Goal: Information Seeking & Learning: Learn about a topic

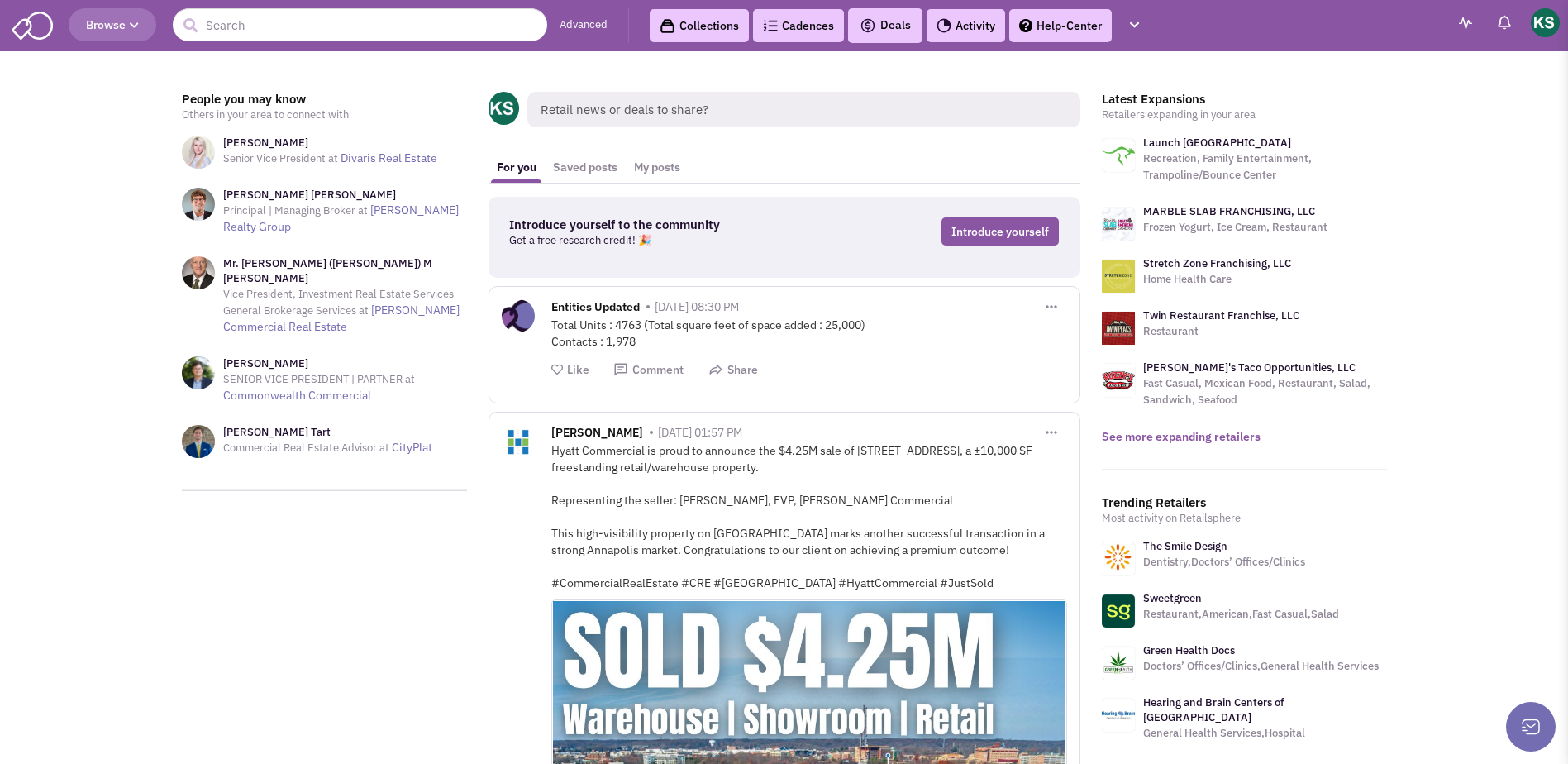
click at [1158, 430] on link "See more expanding retailers" at bounding box center [1181, 436] width 159 height 15
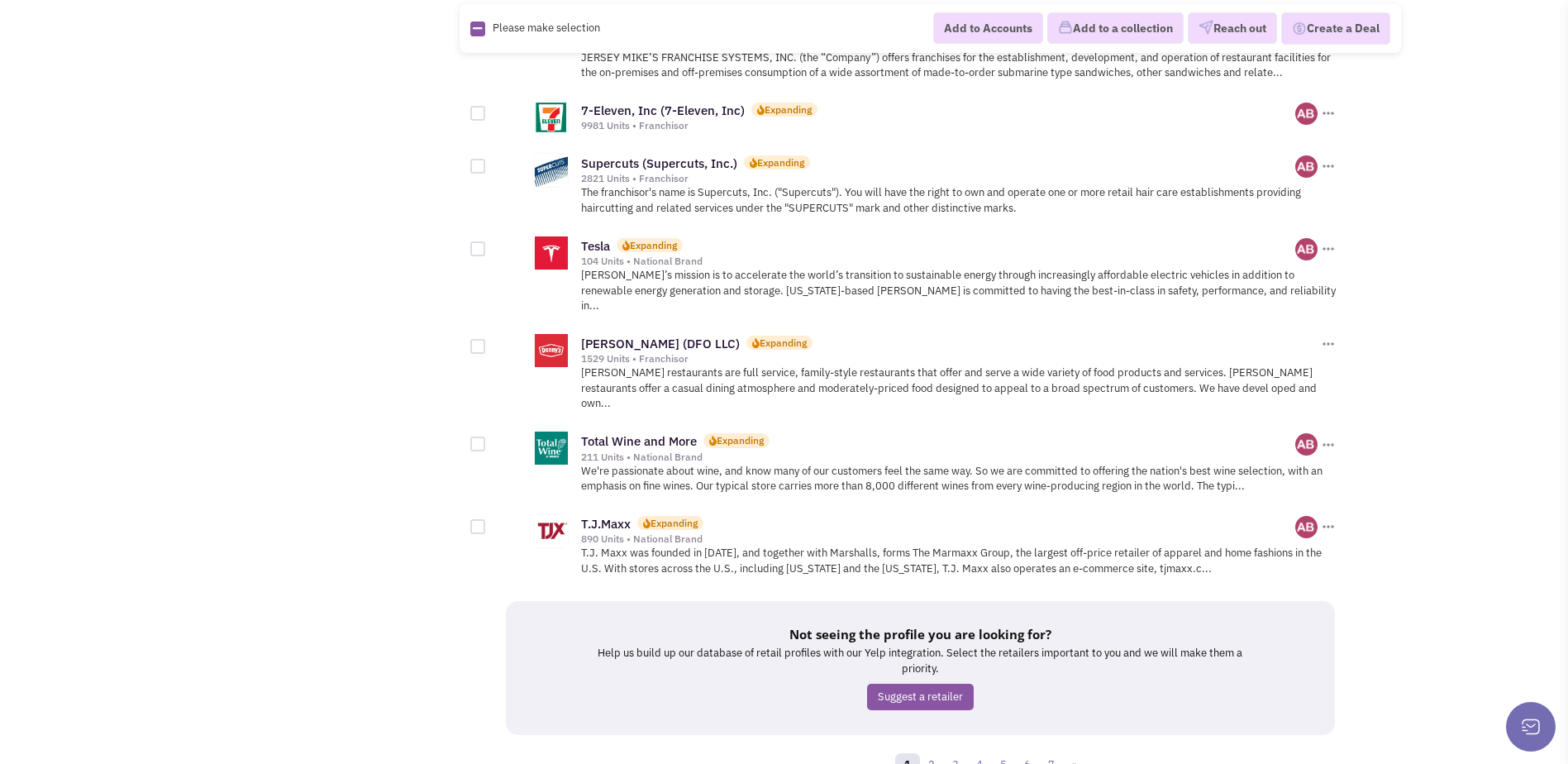
scroll to position [1732, 0]
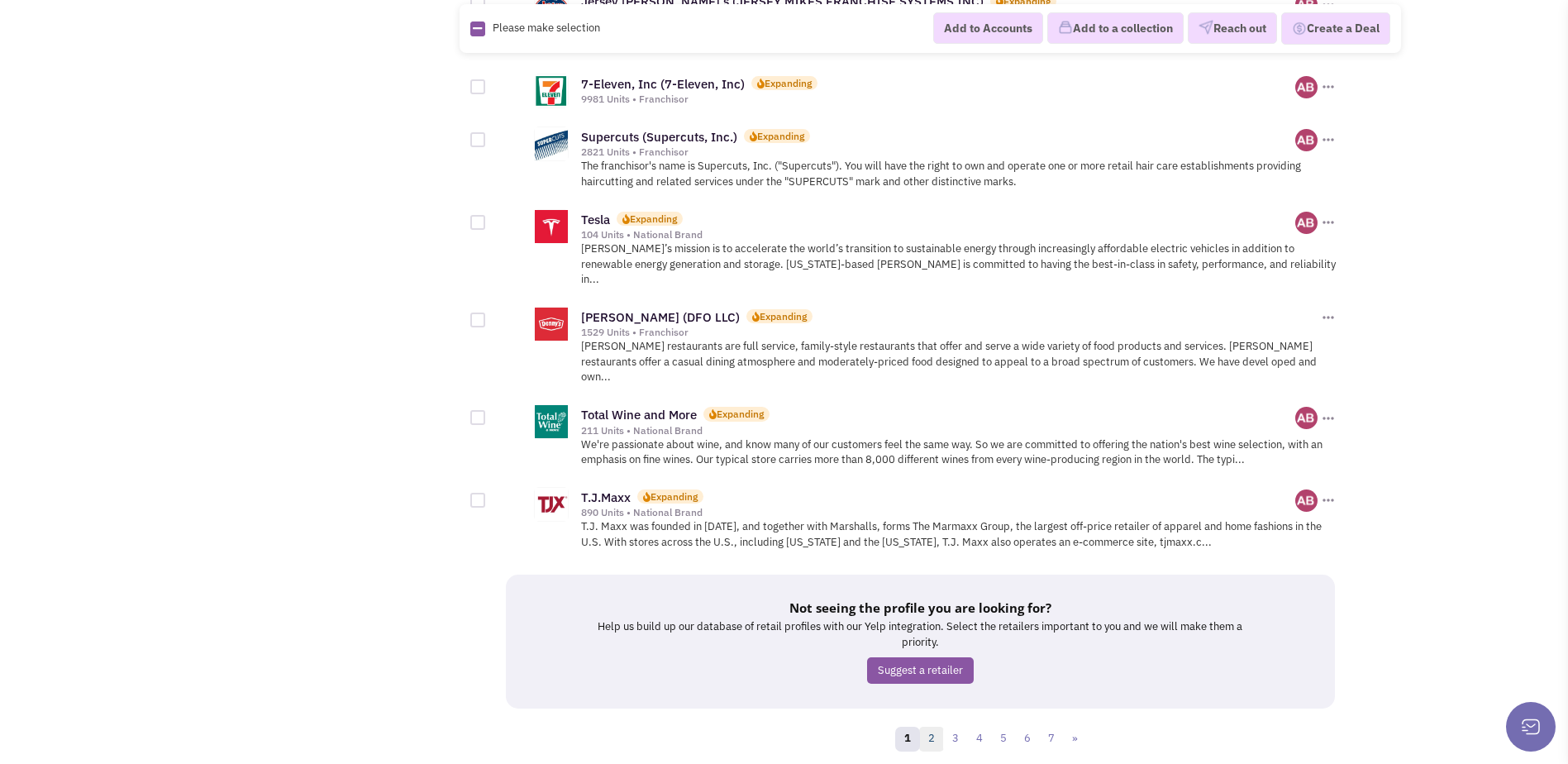
click at [933, 727] on link "2" at bounding box center [931, 739] width 24 height 24
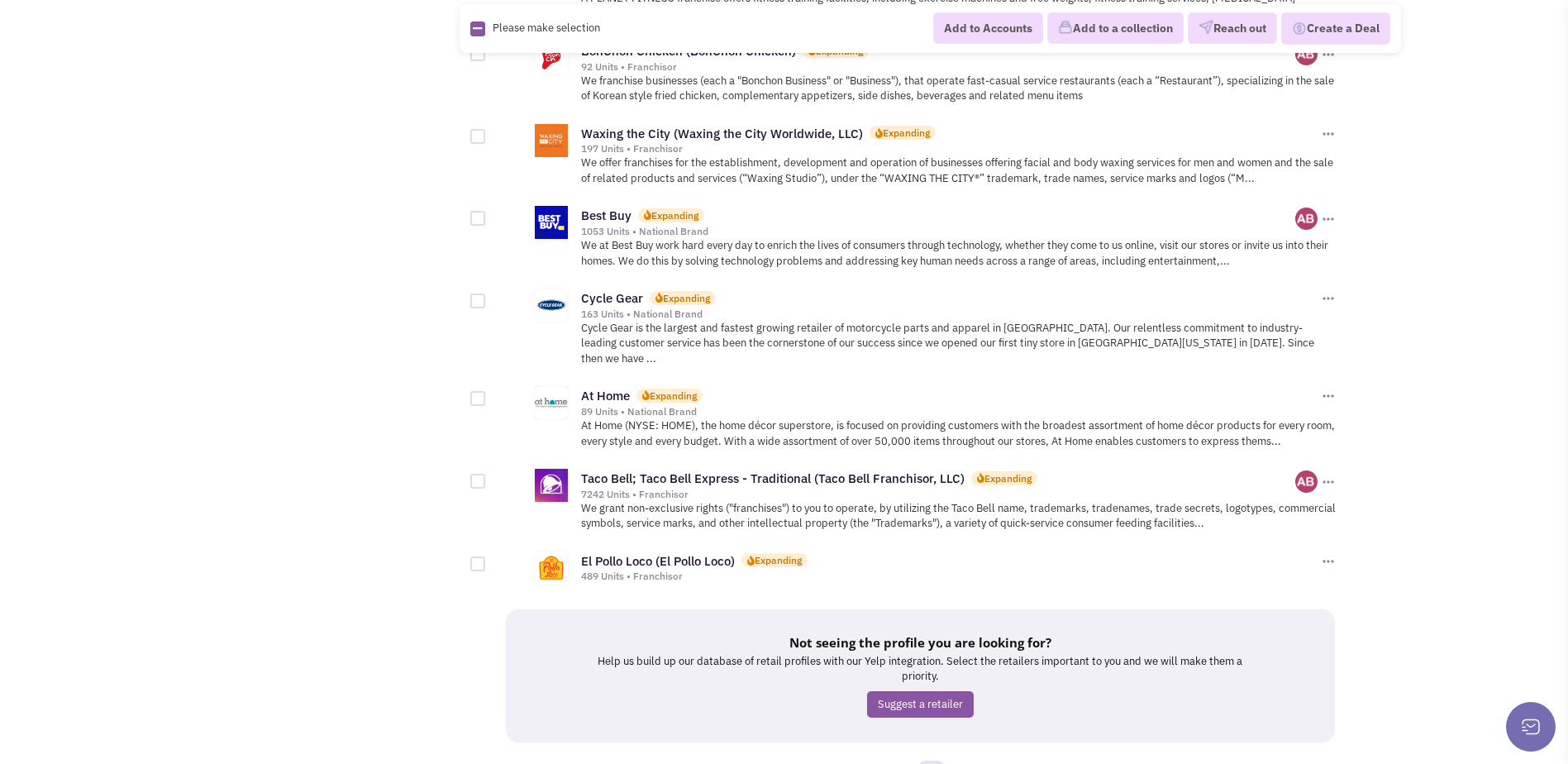
scroll to position [1643, 0]
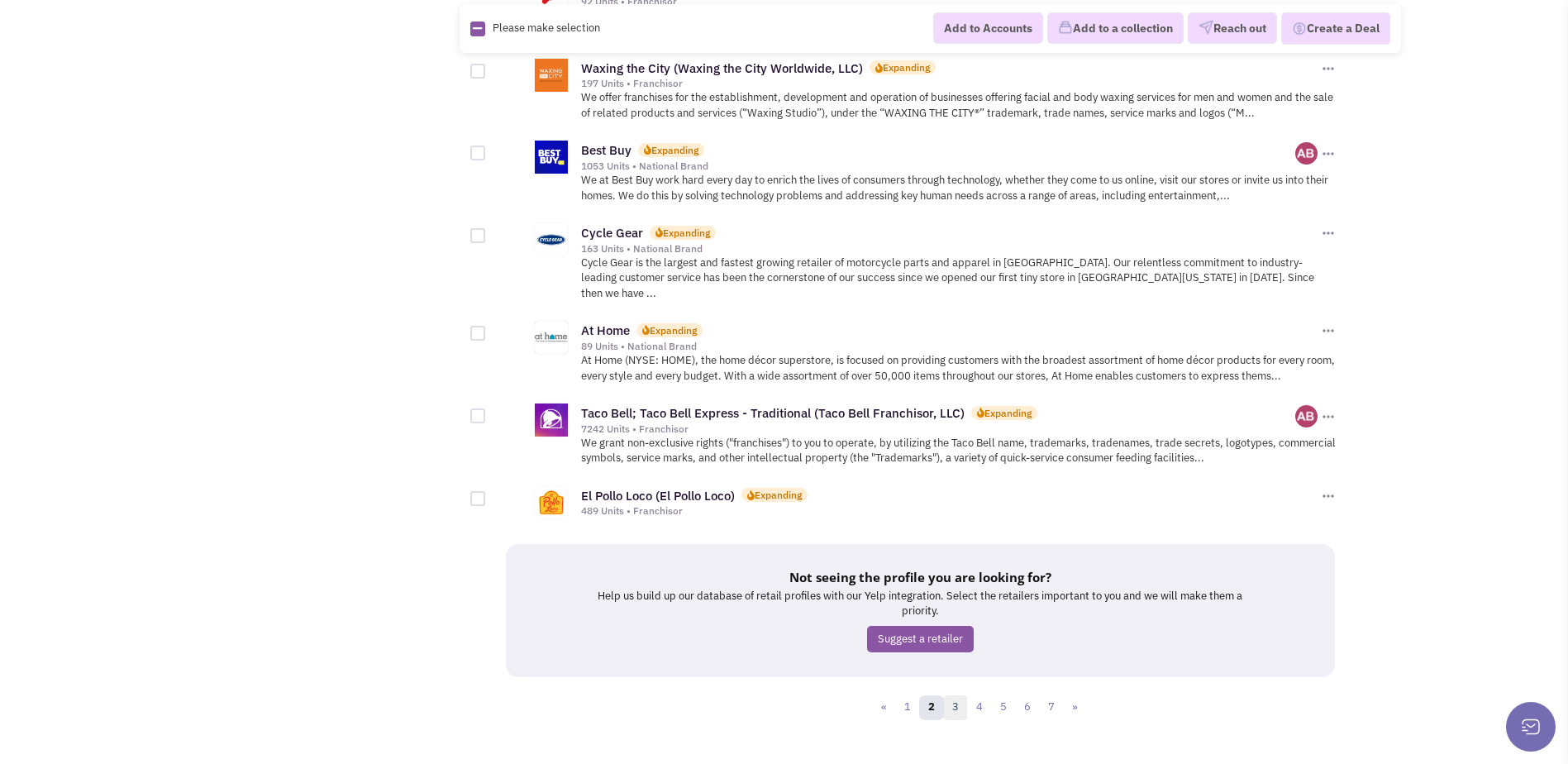
click at [964, 695] on link "3" at bounding box center [954, 706] width 24 height 24
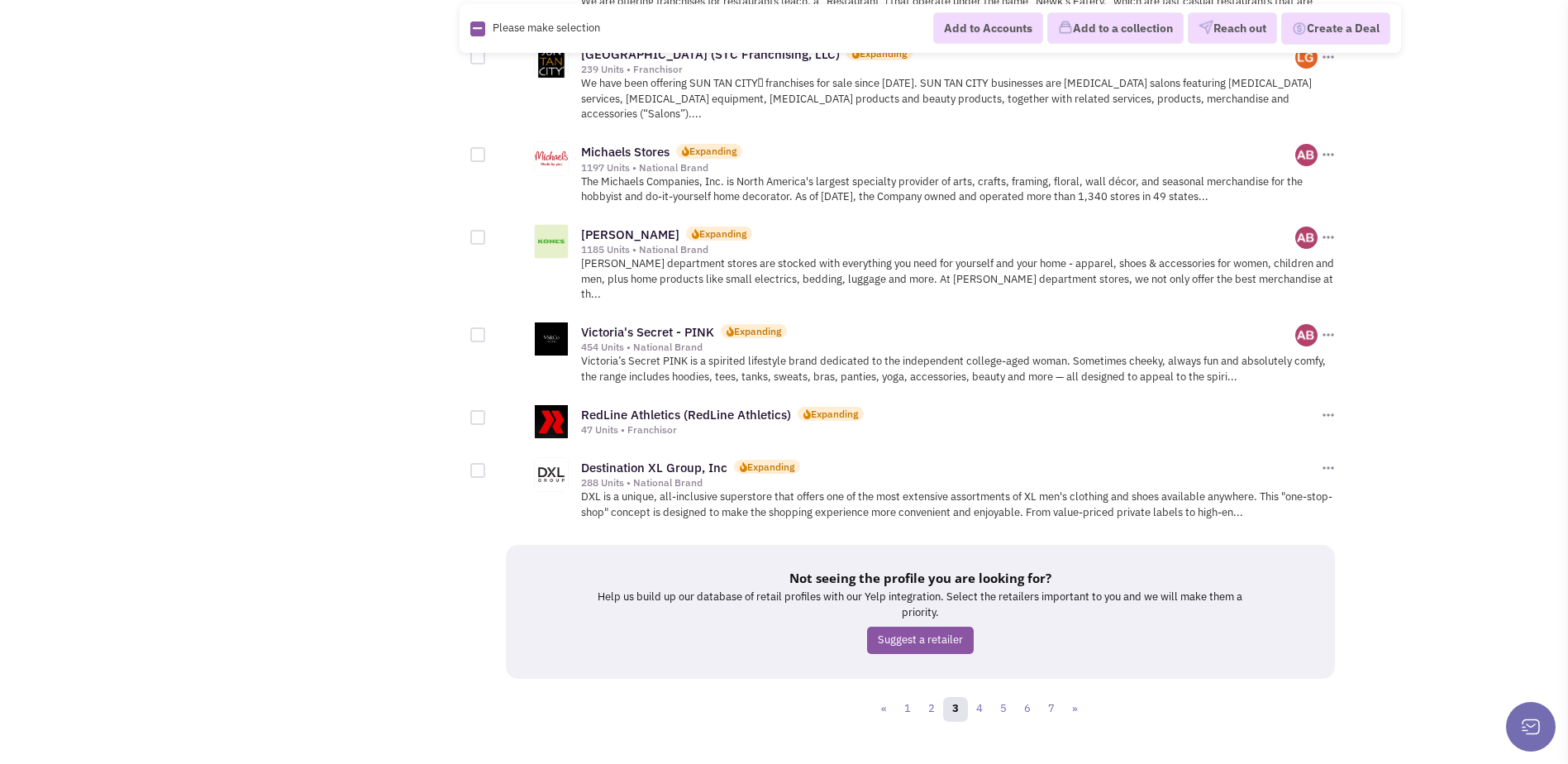
scroll to position [1732, 0]
click at [976, 696] on link "4" at bounding box center [979, 707] width 24 height 24
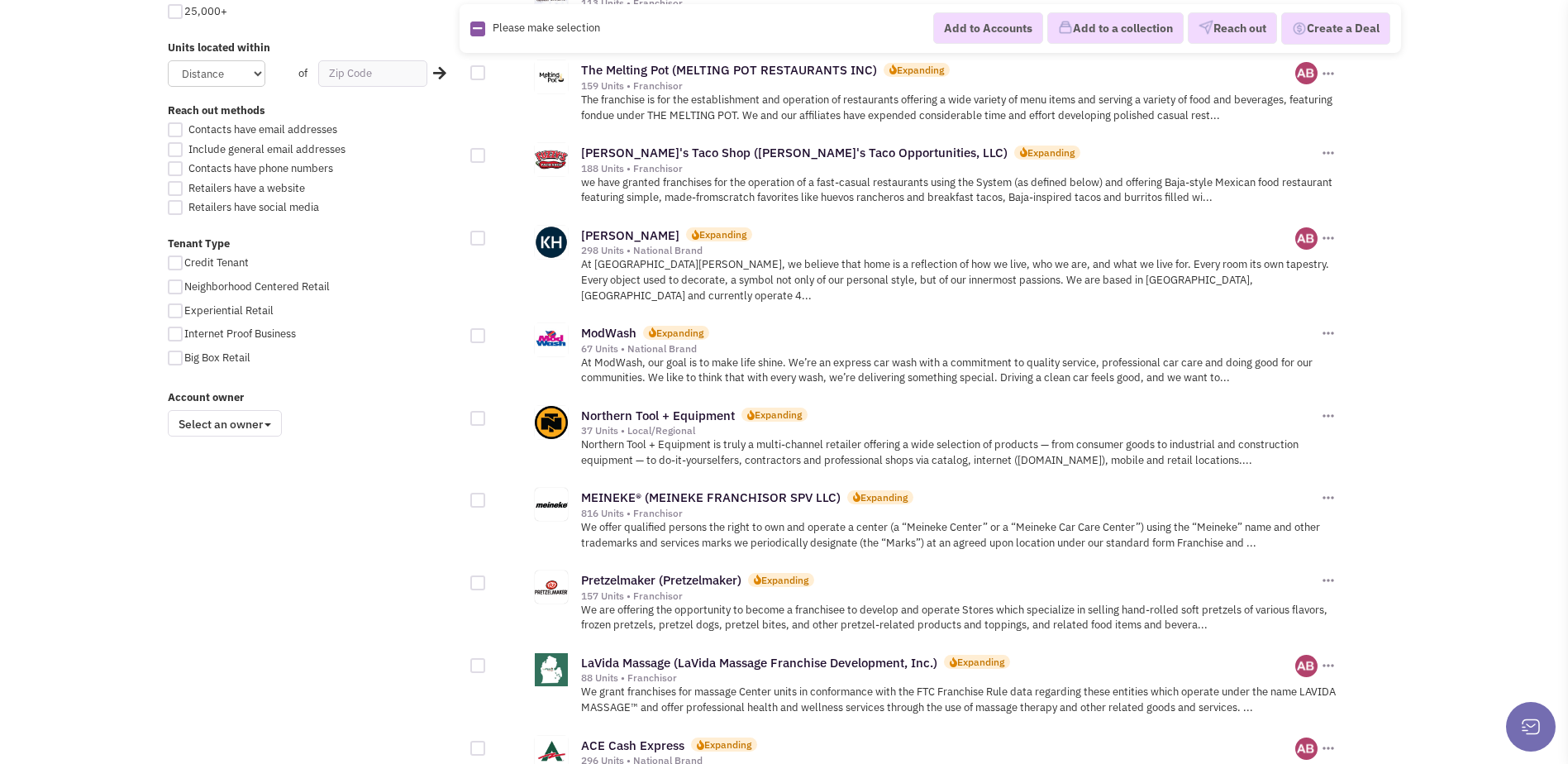
scroll to position [1240, 0]
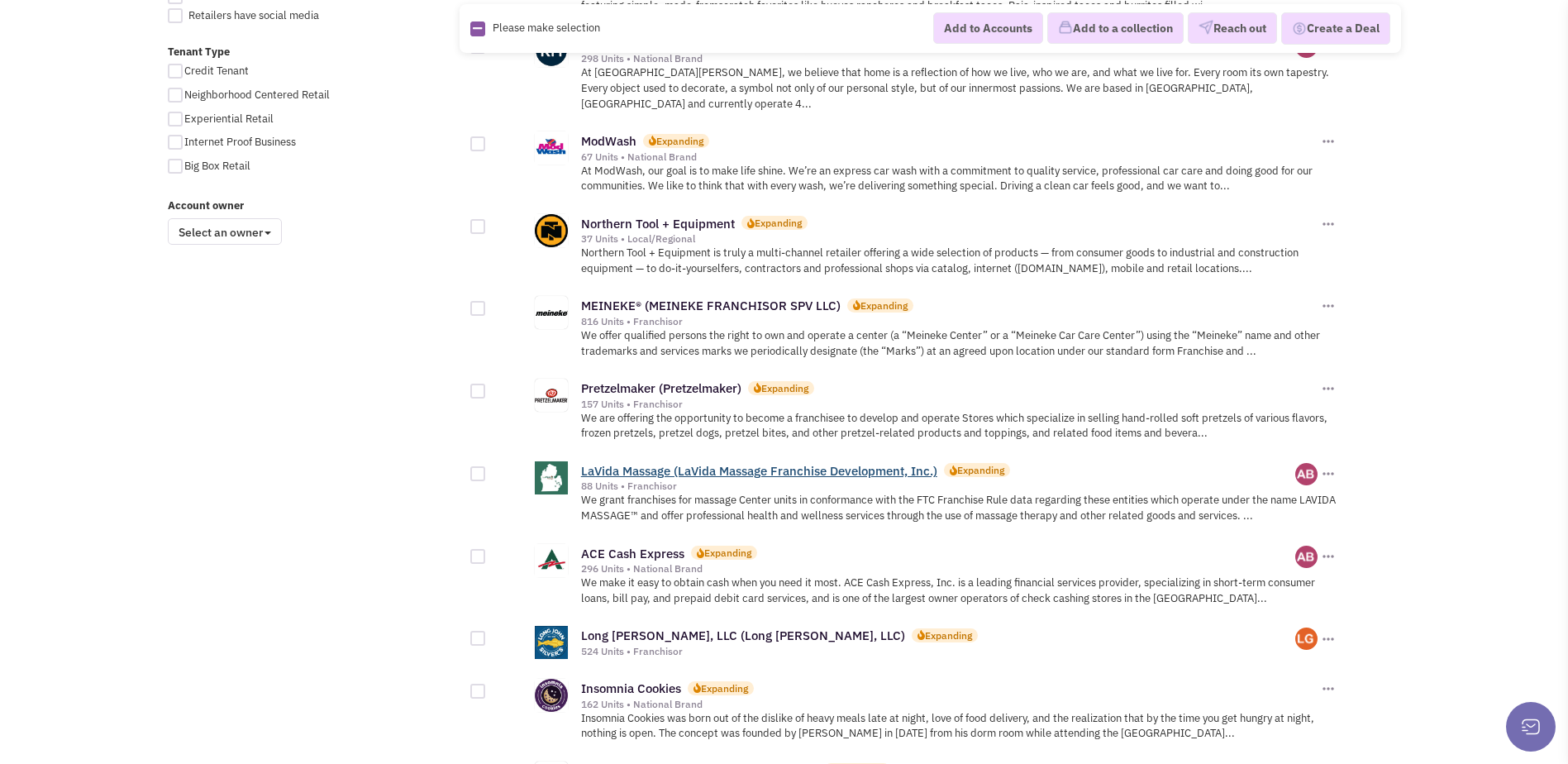
click at [675, 462] on link "LaVida Massage (LaVida Massage Franchise Development, Inc.)" at bounding box center [758, 470] width 356 height 16
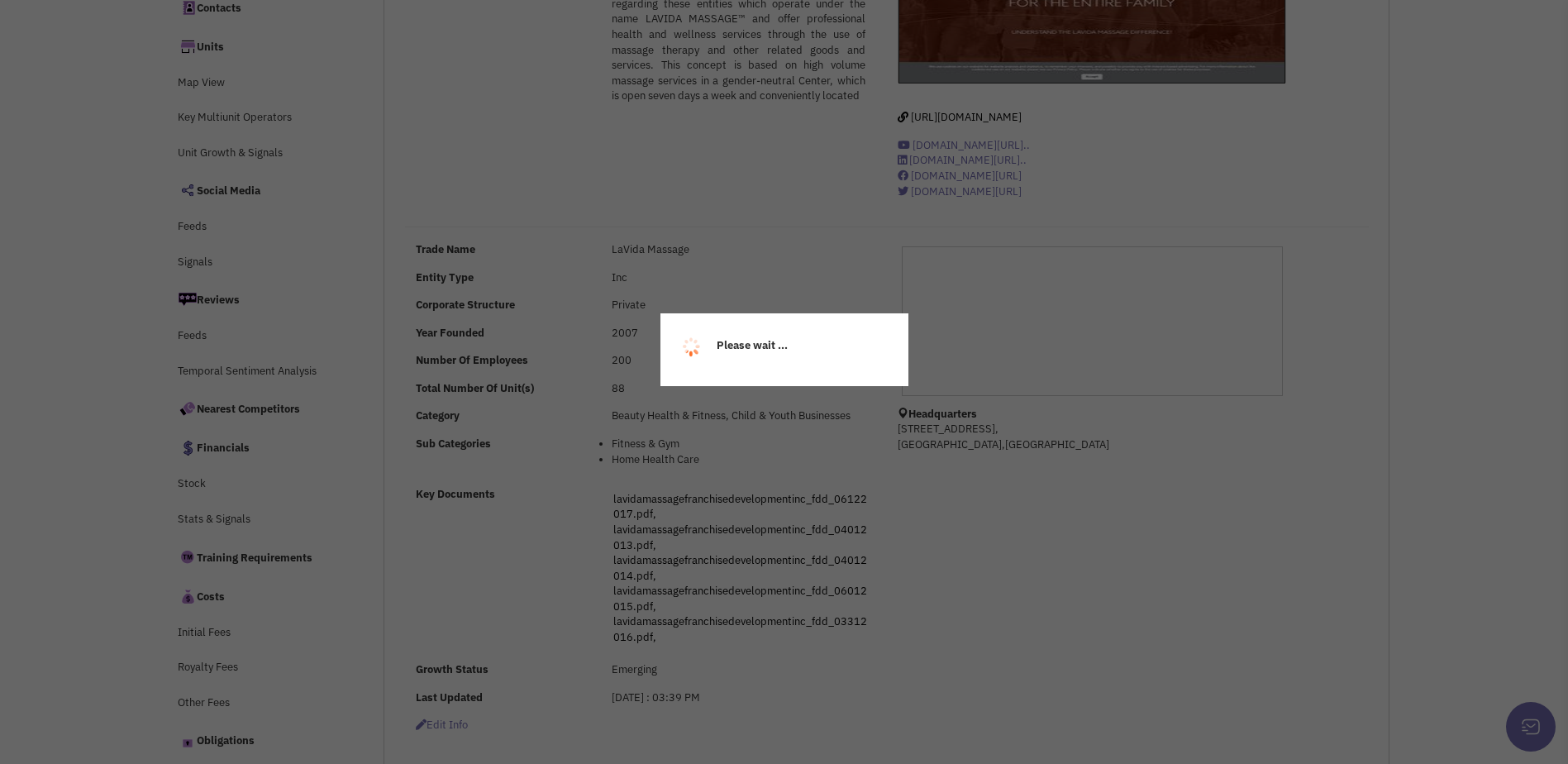
select select
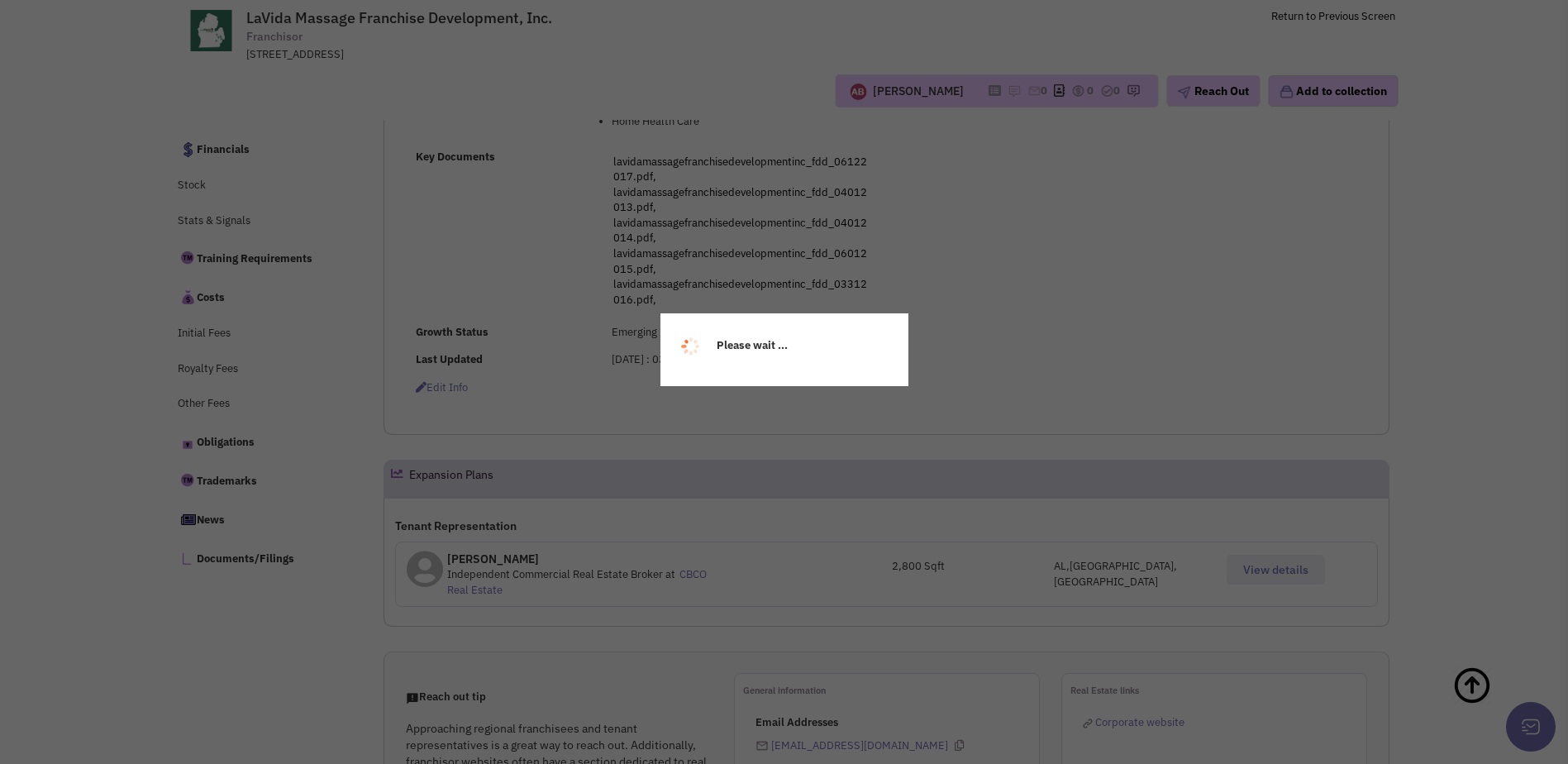
select select
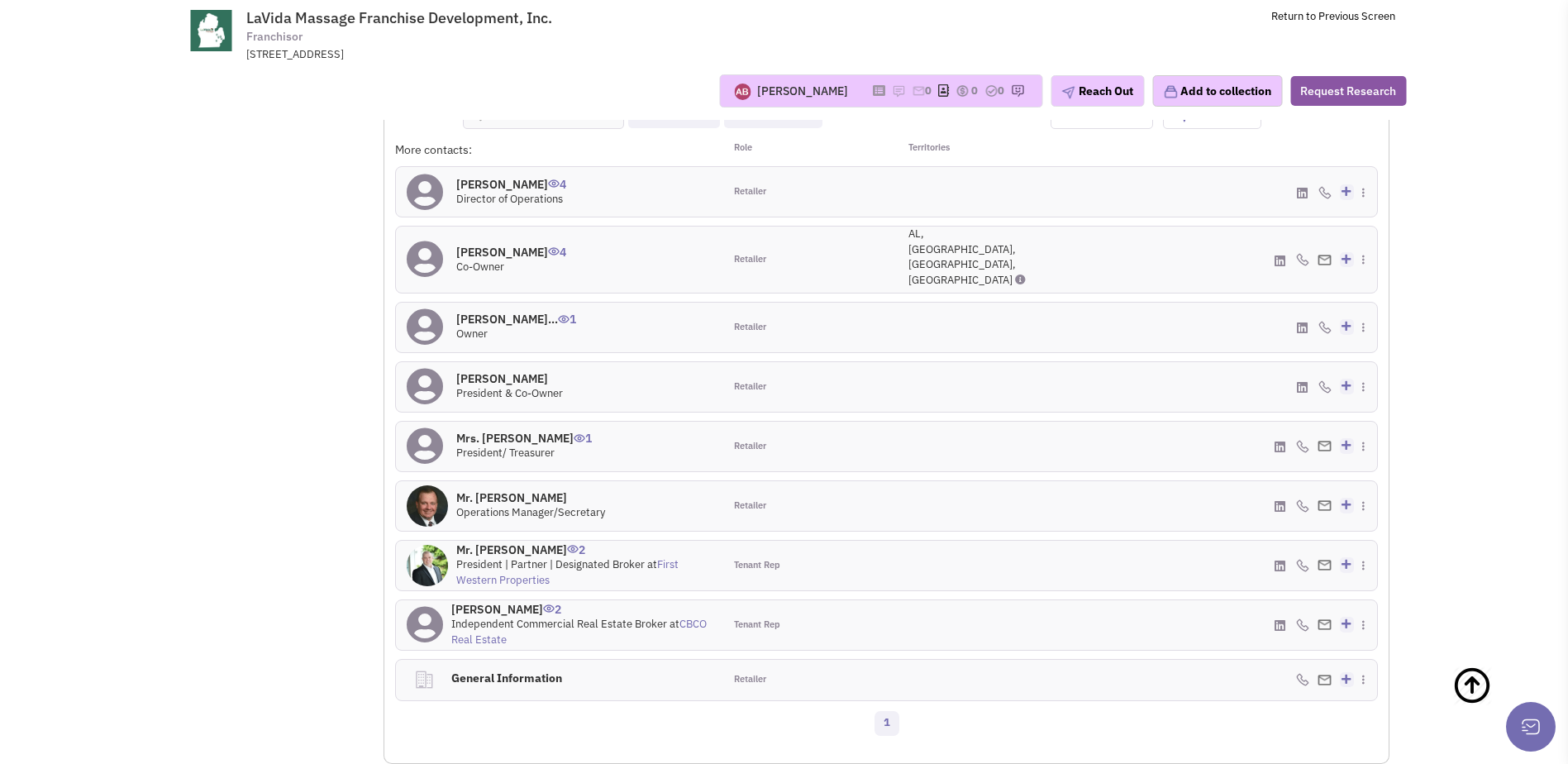
scroll to position [1655, 0]
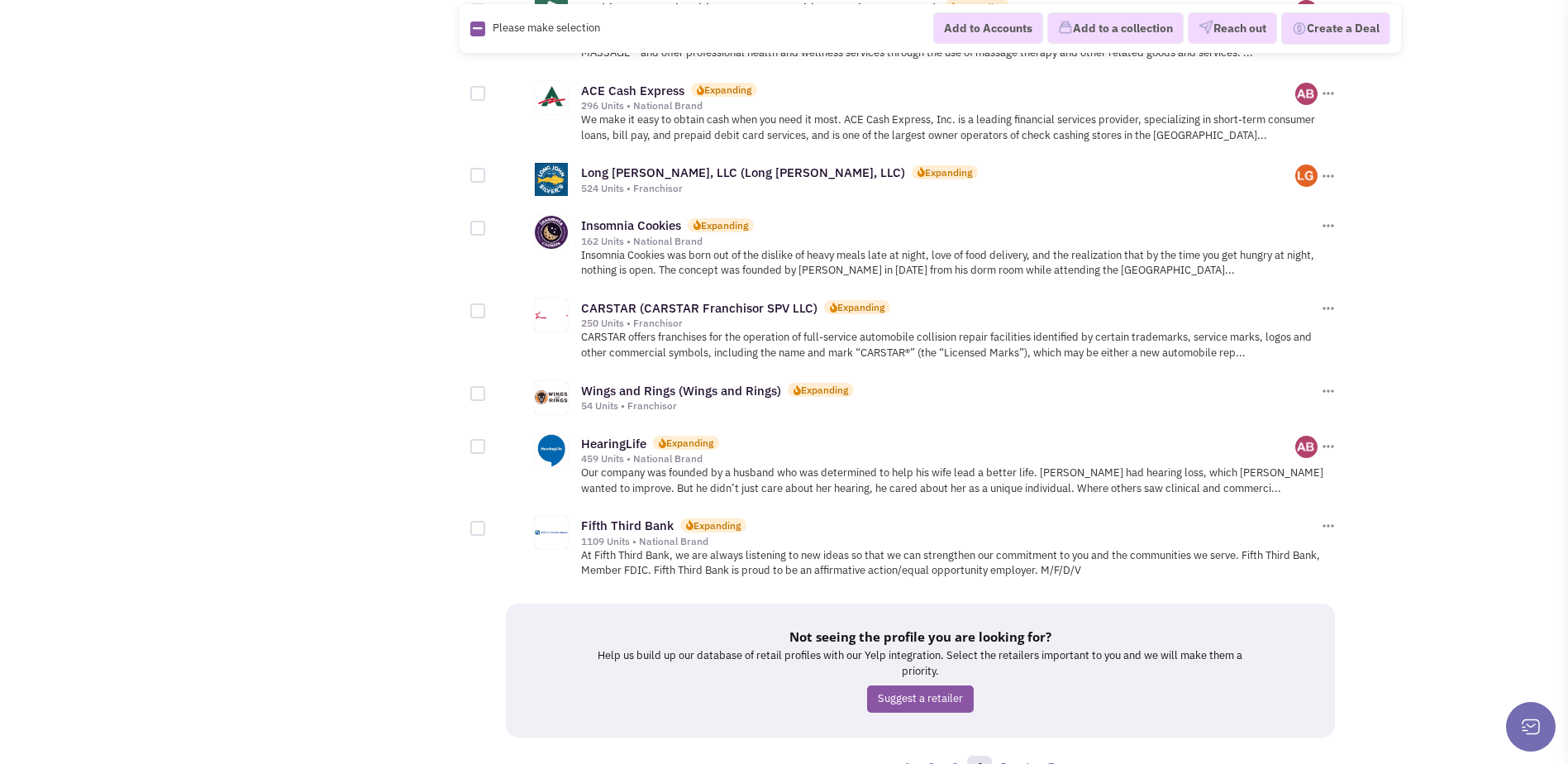
scroll to position [1736, 0]
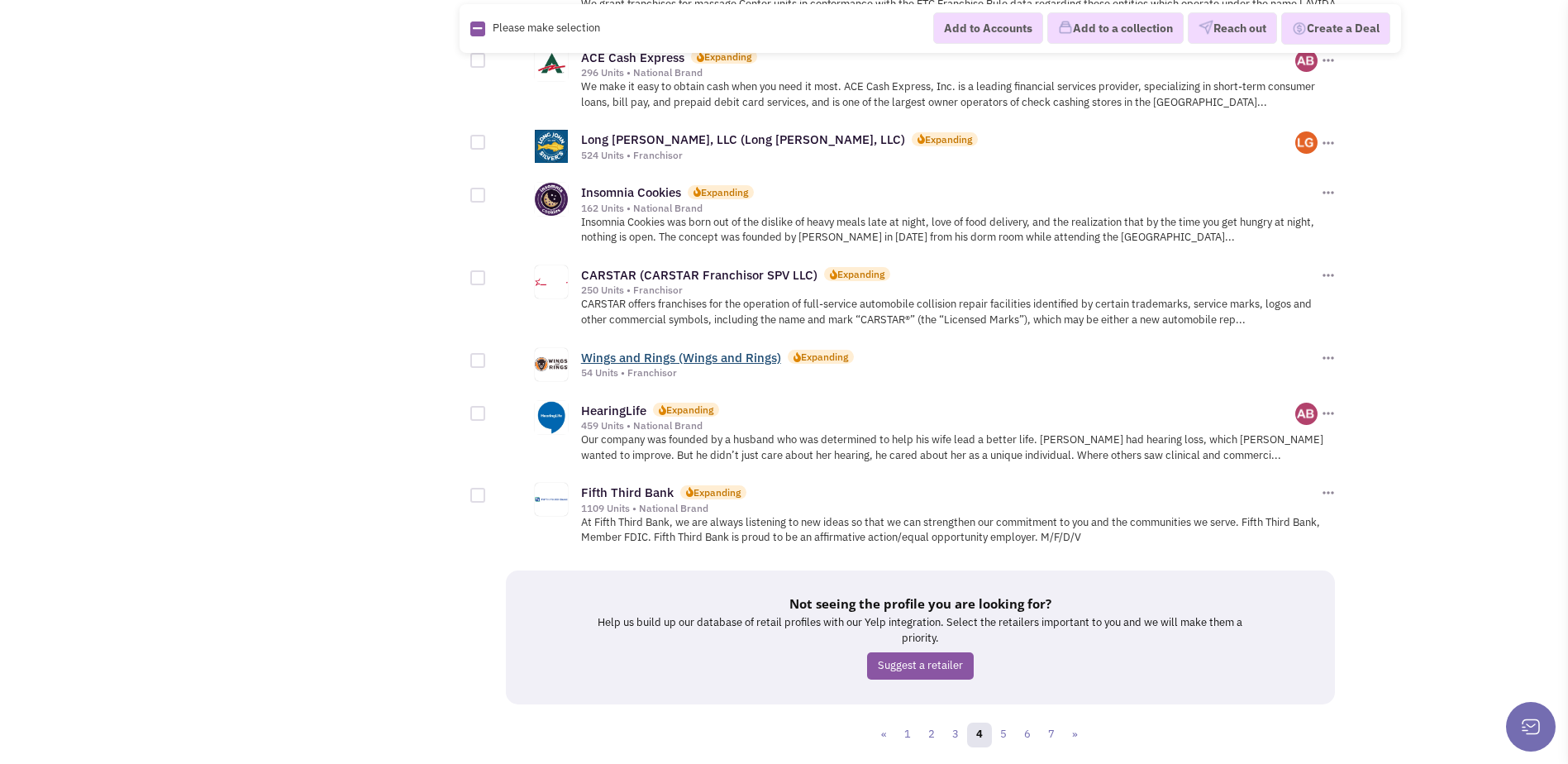
click at [749, 349] on link "Wings and Rings (Wings and Rings)" at bounding box center [680, 357] width 200 height 16
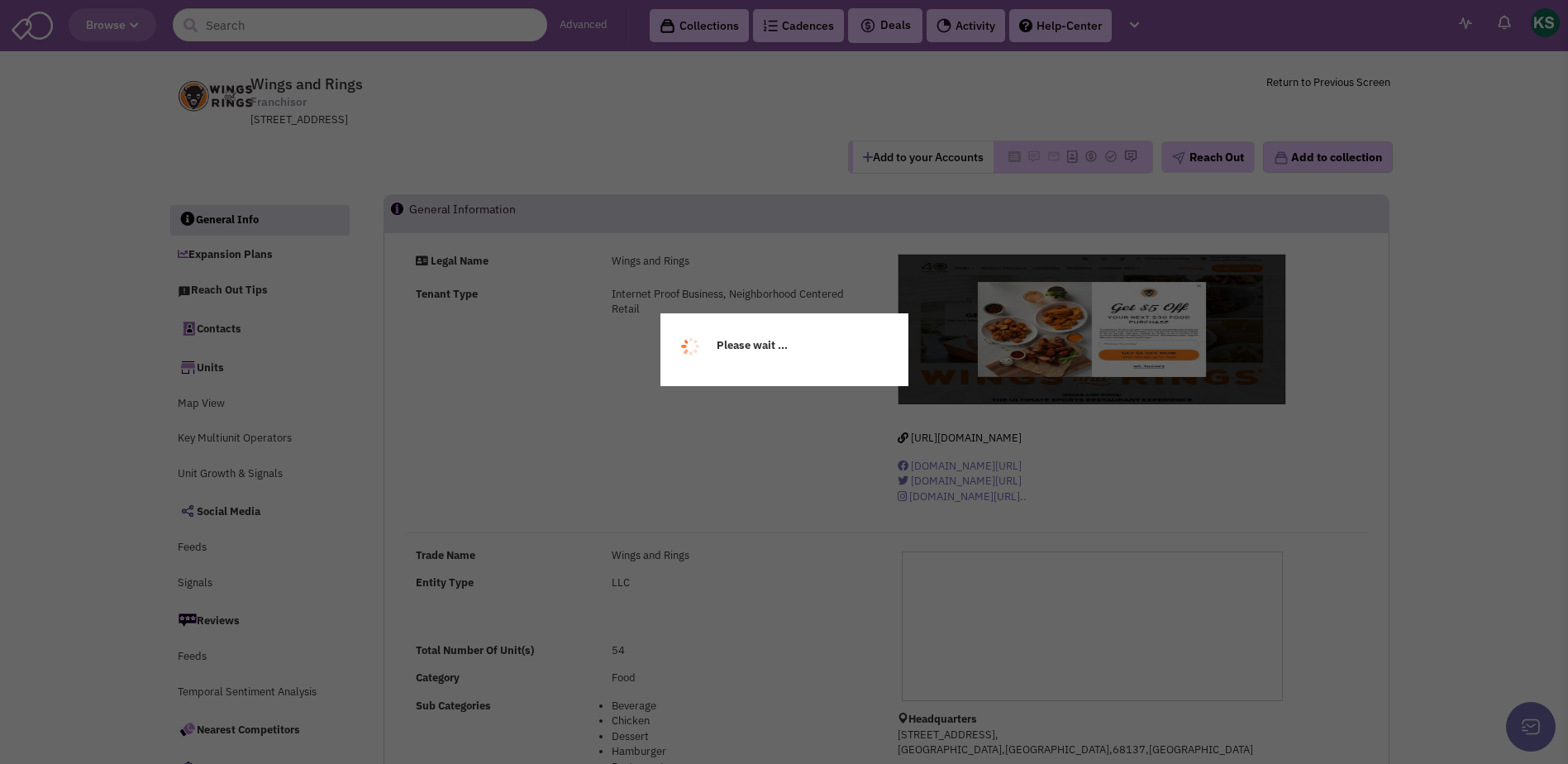
select select
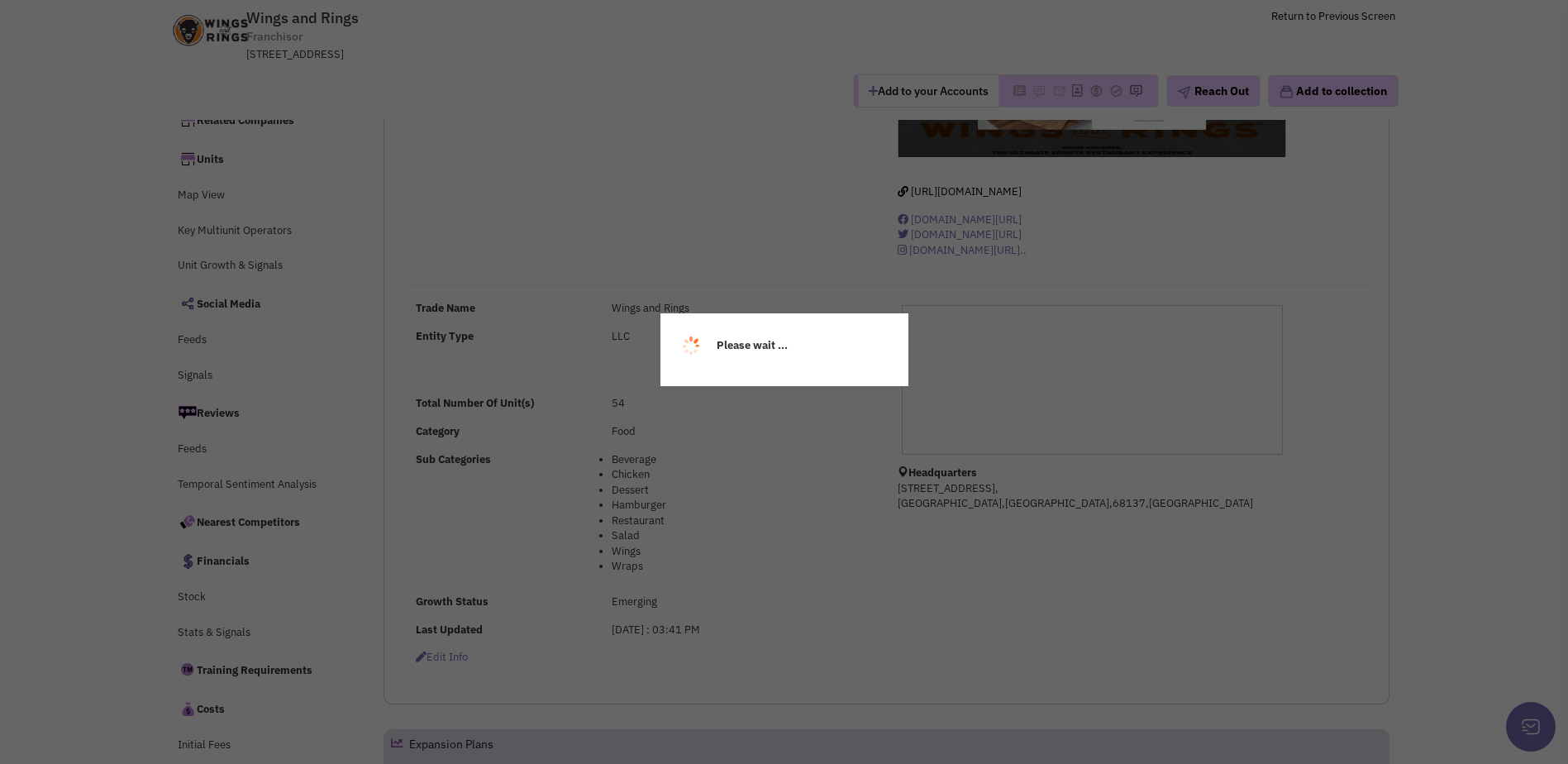
select select
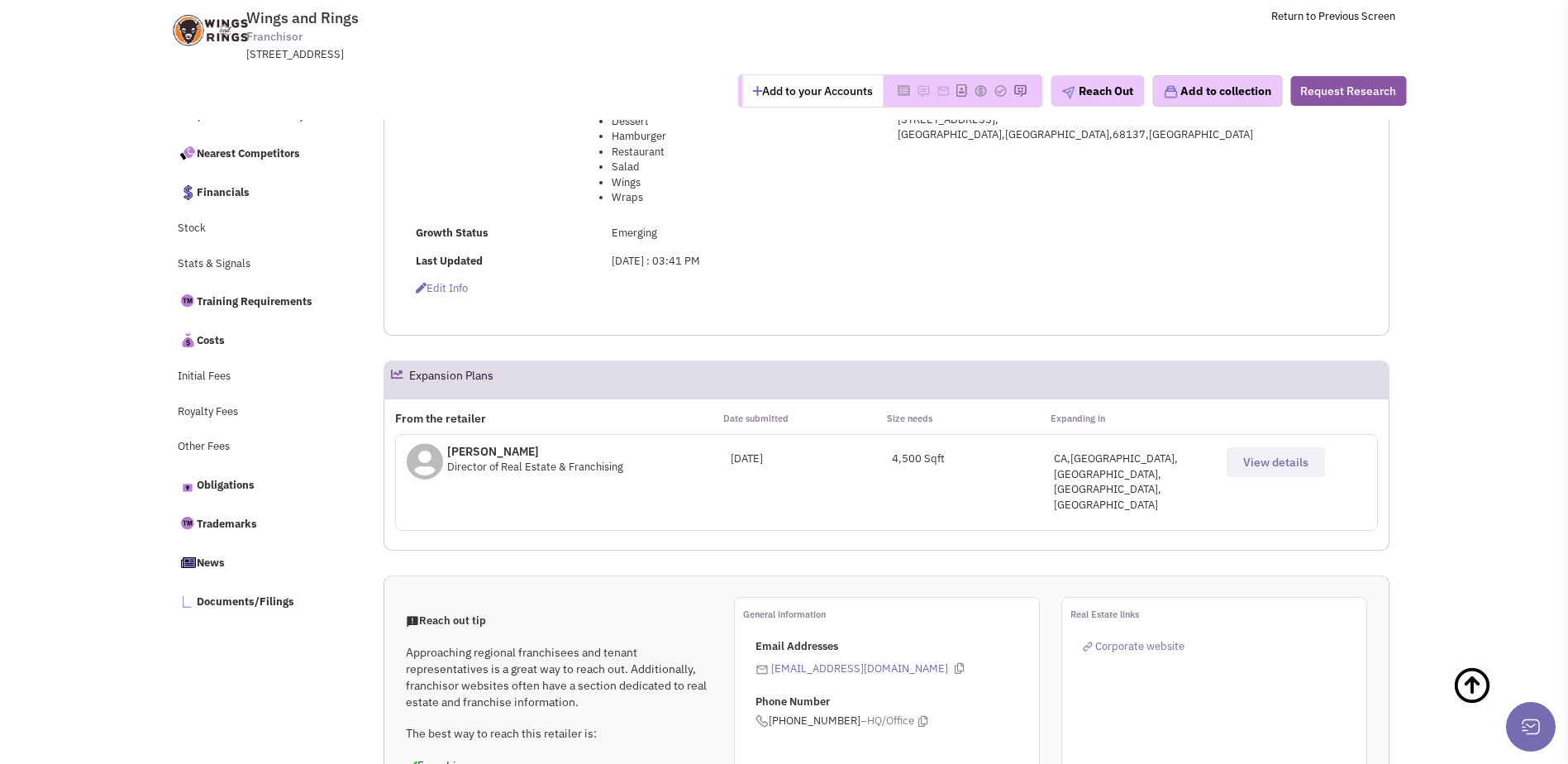
scroll to position [496, 0]
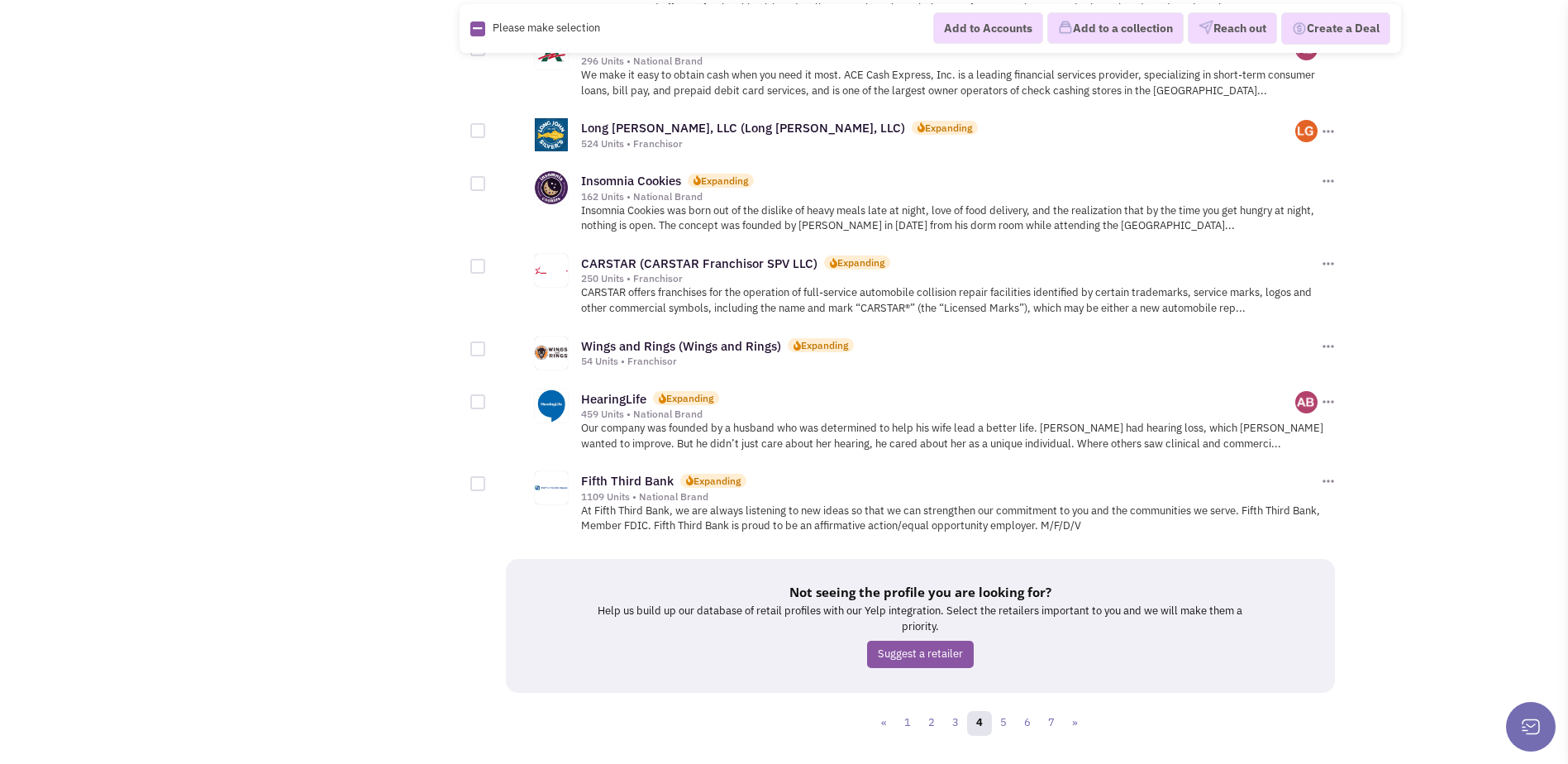
scroll to position [1748, 0]
click at [1009, 710] on link "5" at bounding box center [1003, 722] width 24 height 24
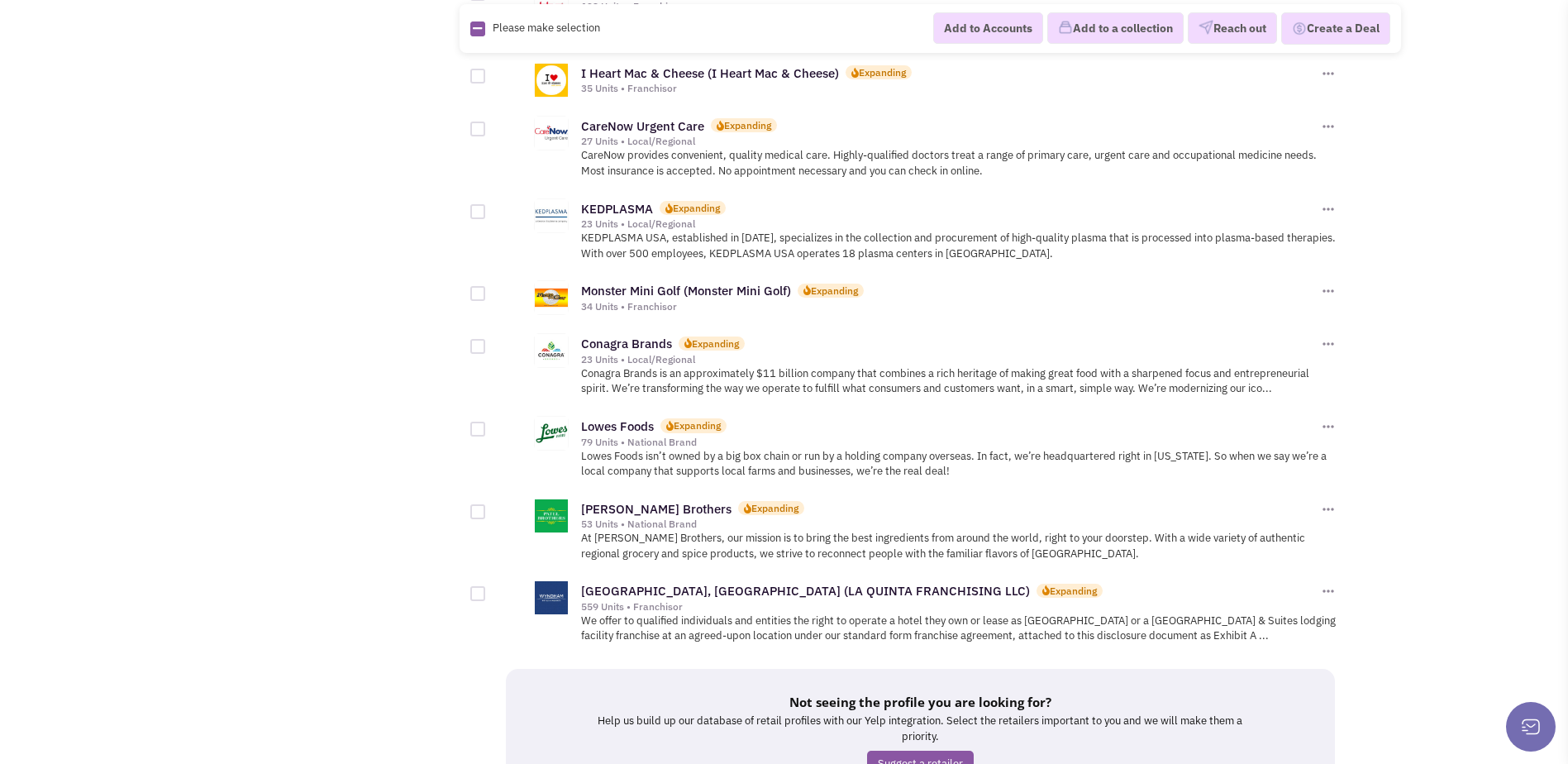
scroll to position [1240, 0]
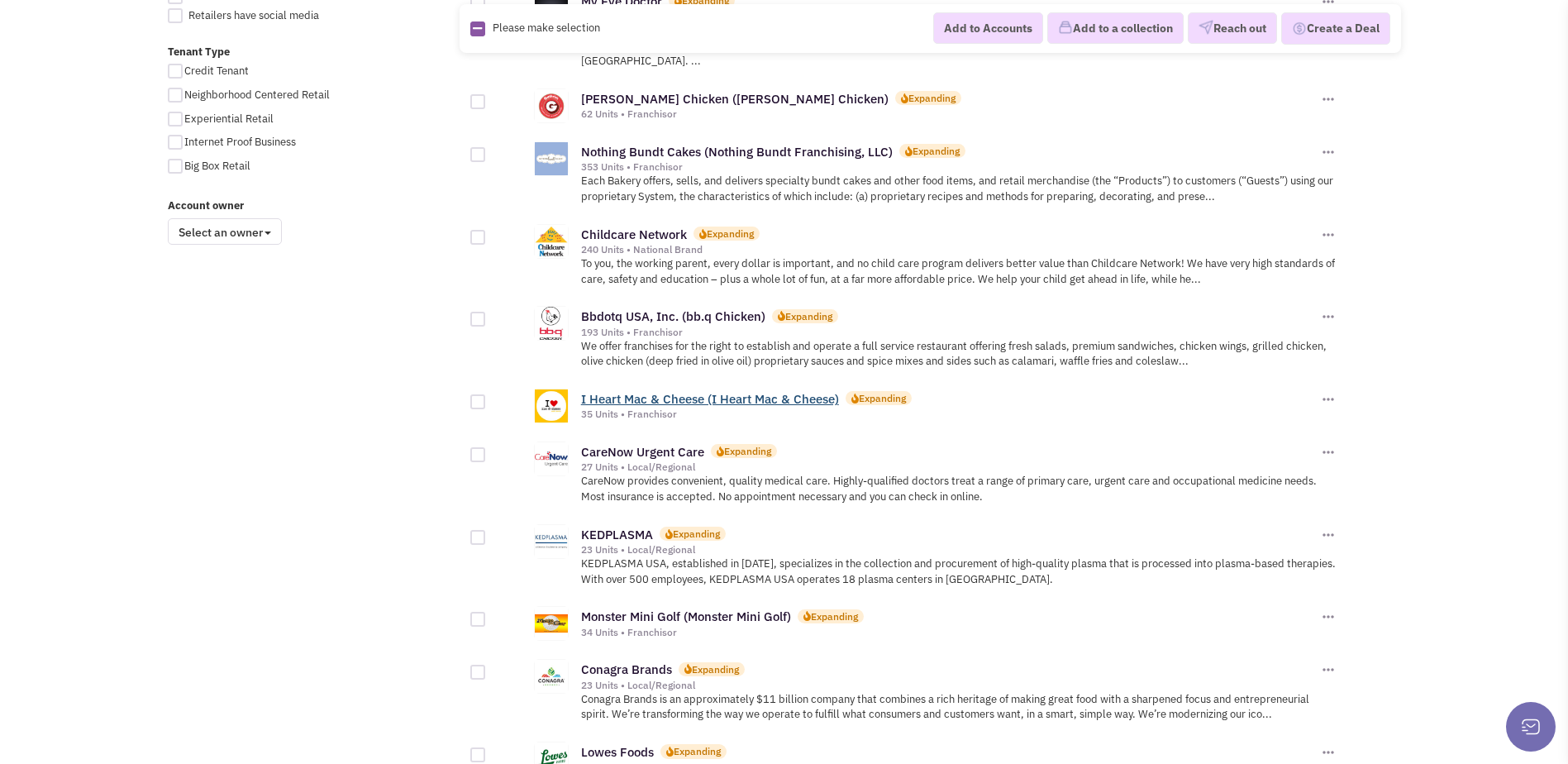
click at [761, 391] on link "I Heart Mac & Cheese (I Heart Mac & Cheese)" at bounding box center [709, 399] width 258 height 16
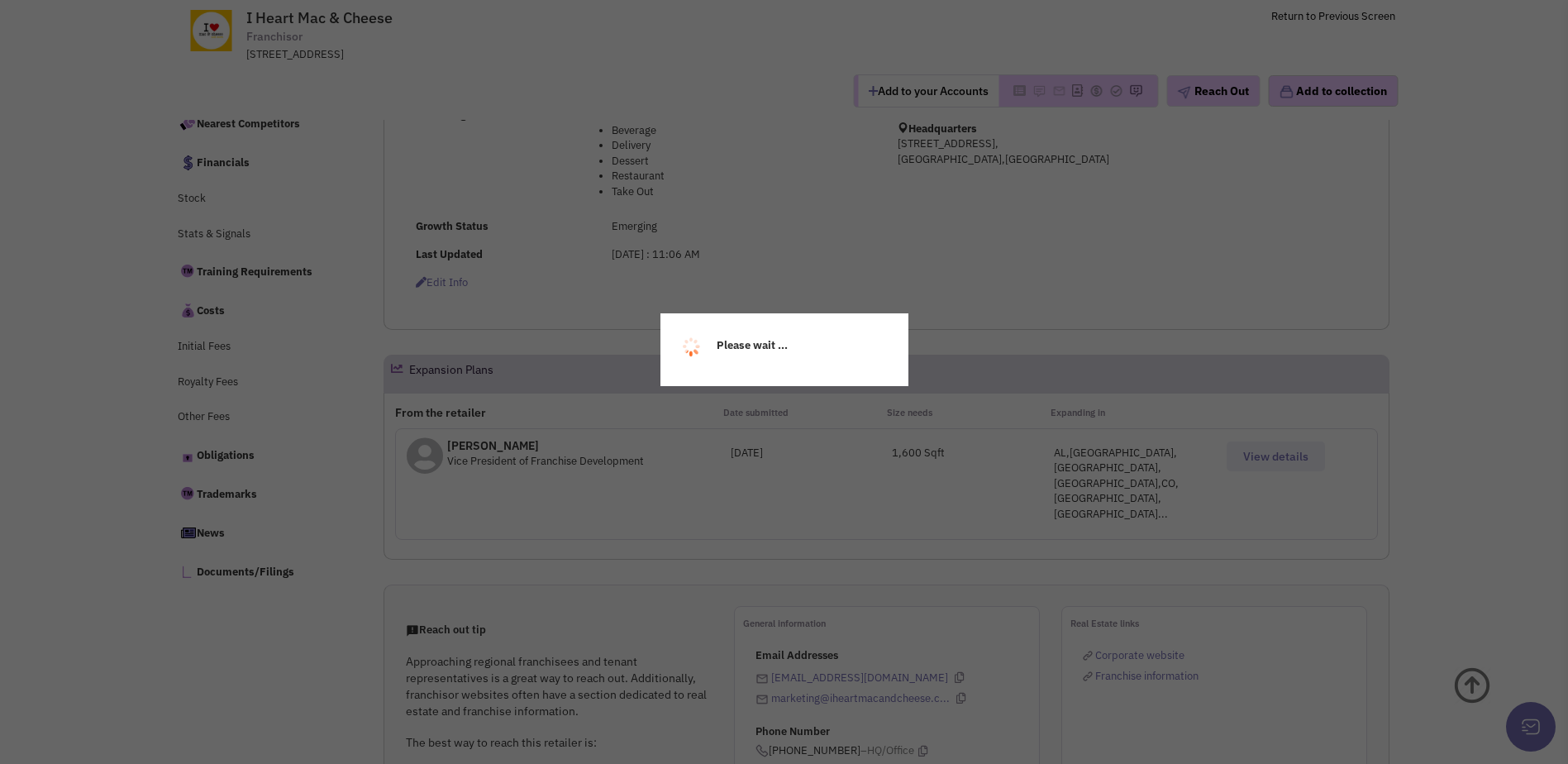
scroll to position [496, 0]
select select
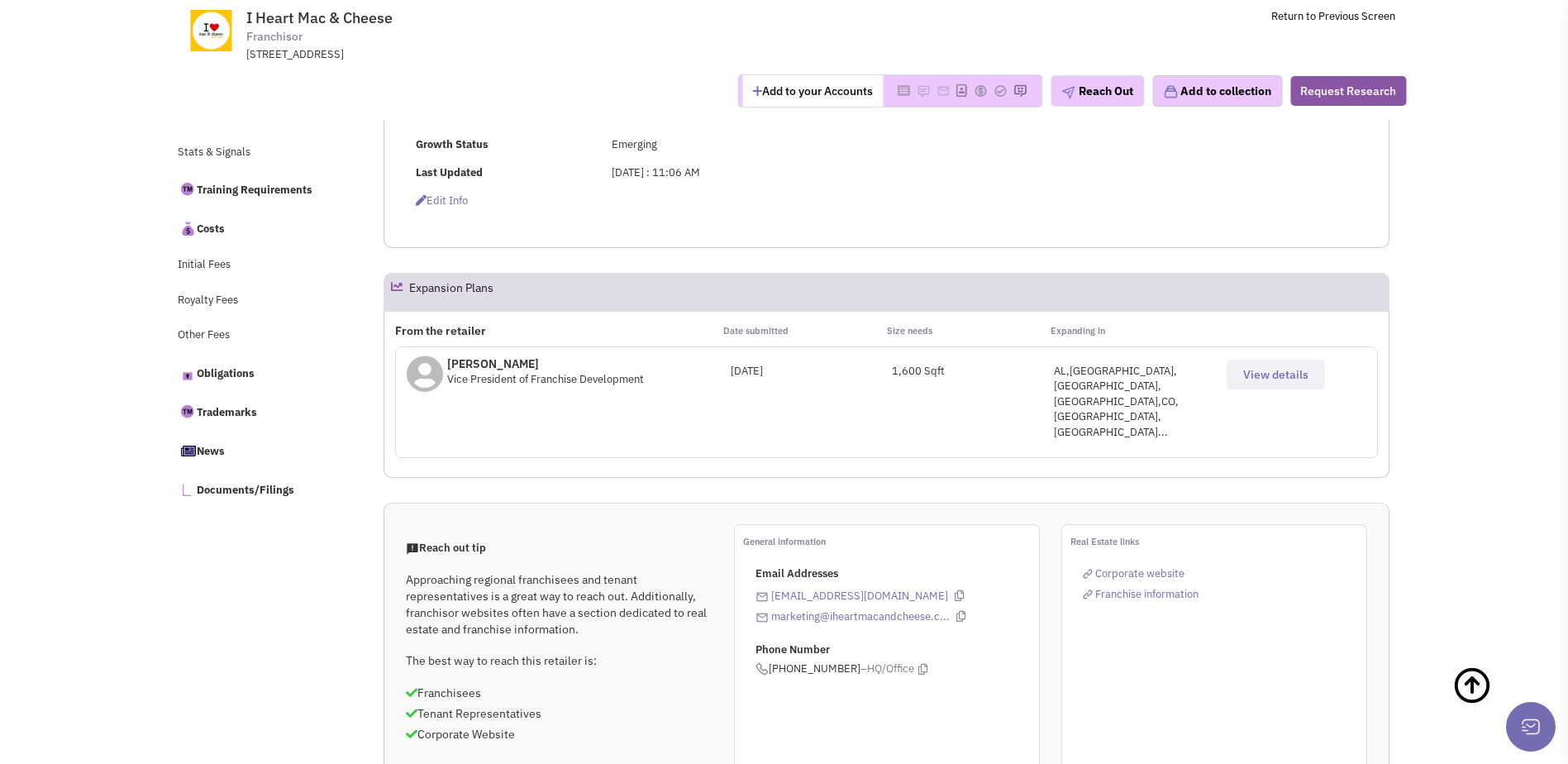
scroll to position [579, 0]
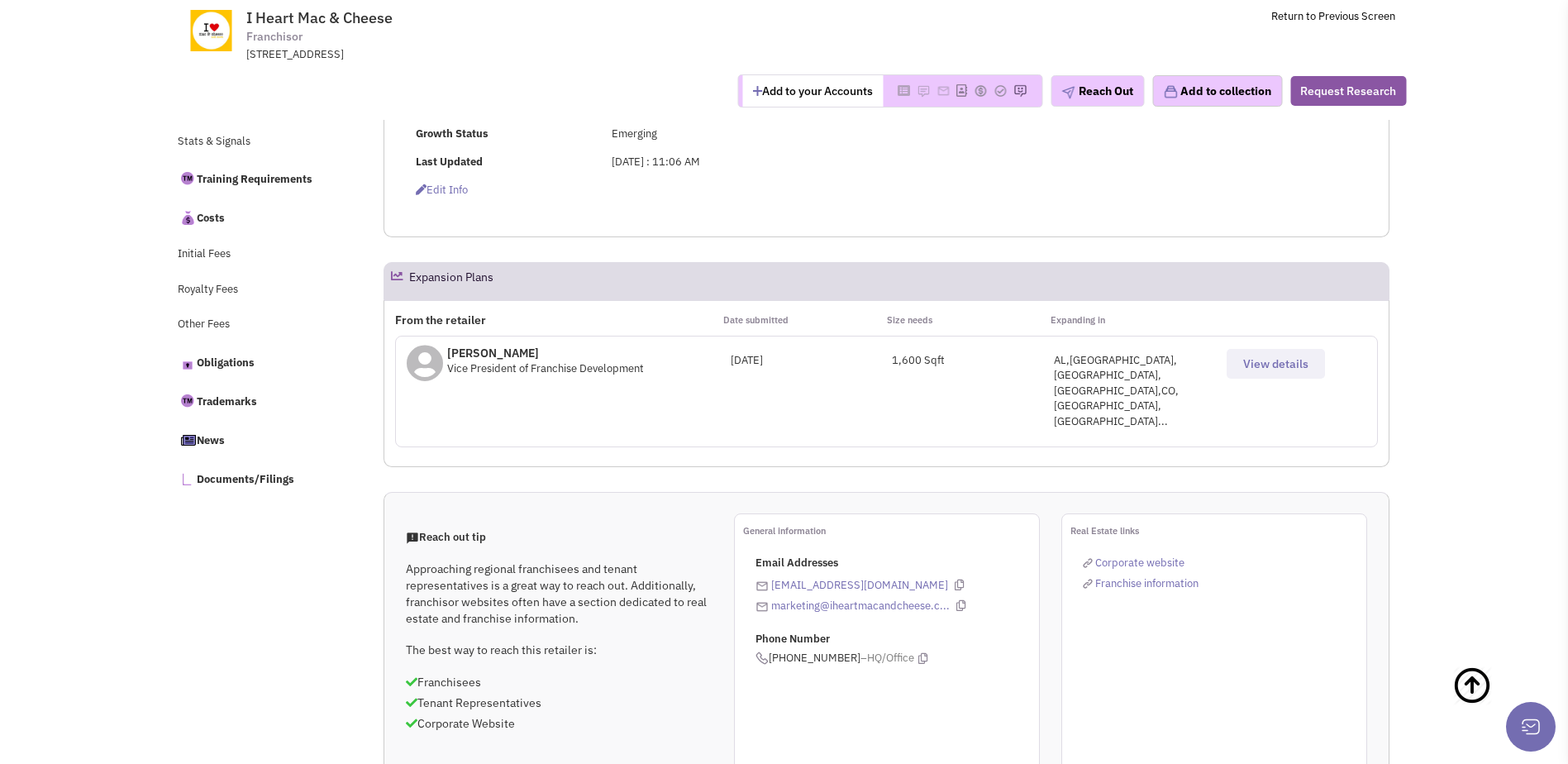
click at [1257, 368] on span "View details" at bounding box center [1275, 363] width 65 height 15
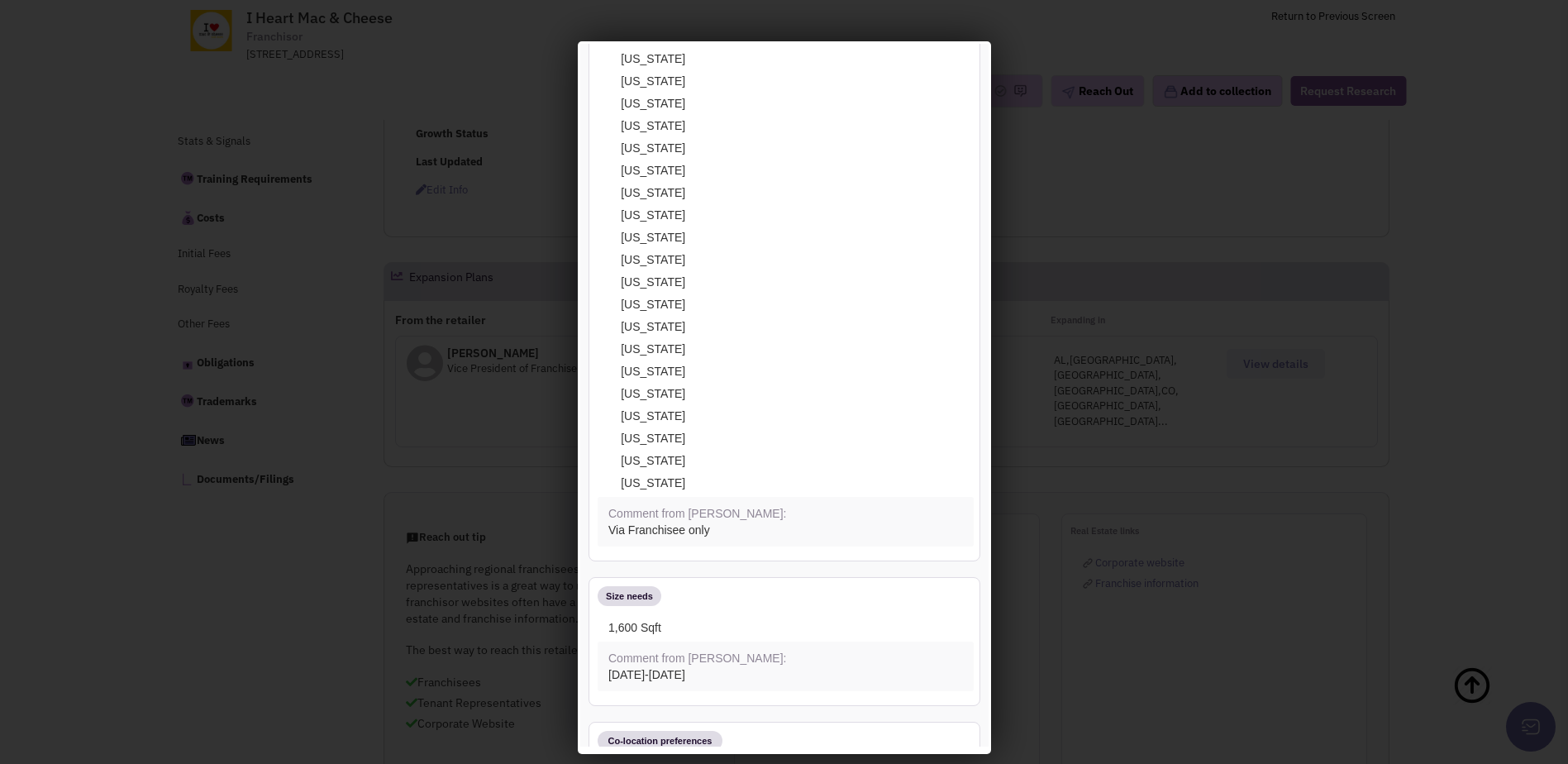
scroll to position [0, 0]
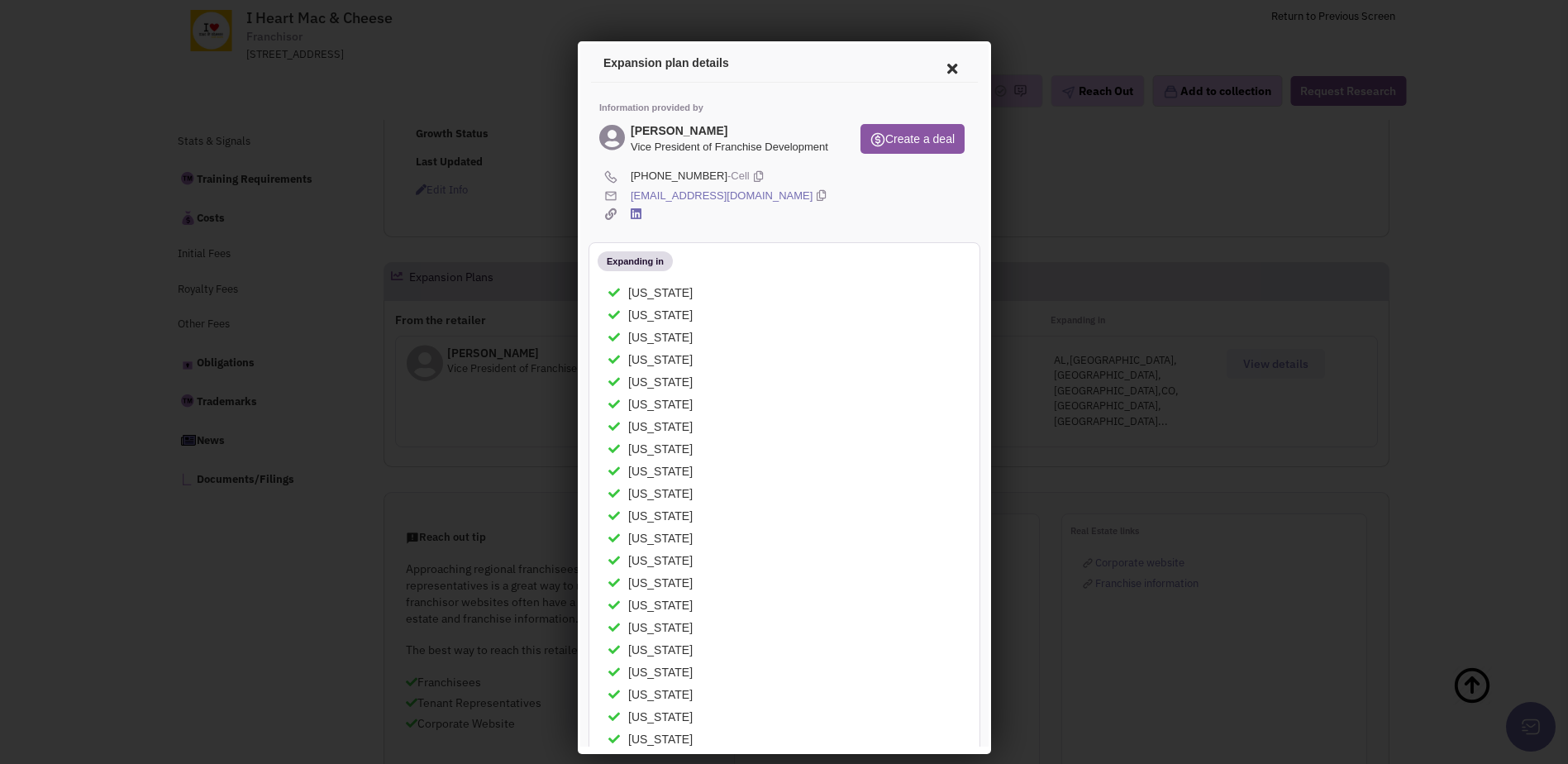
click at [932, 69] on icon at bounding box center [949, 65] width 35 height 40
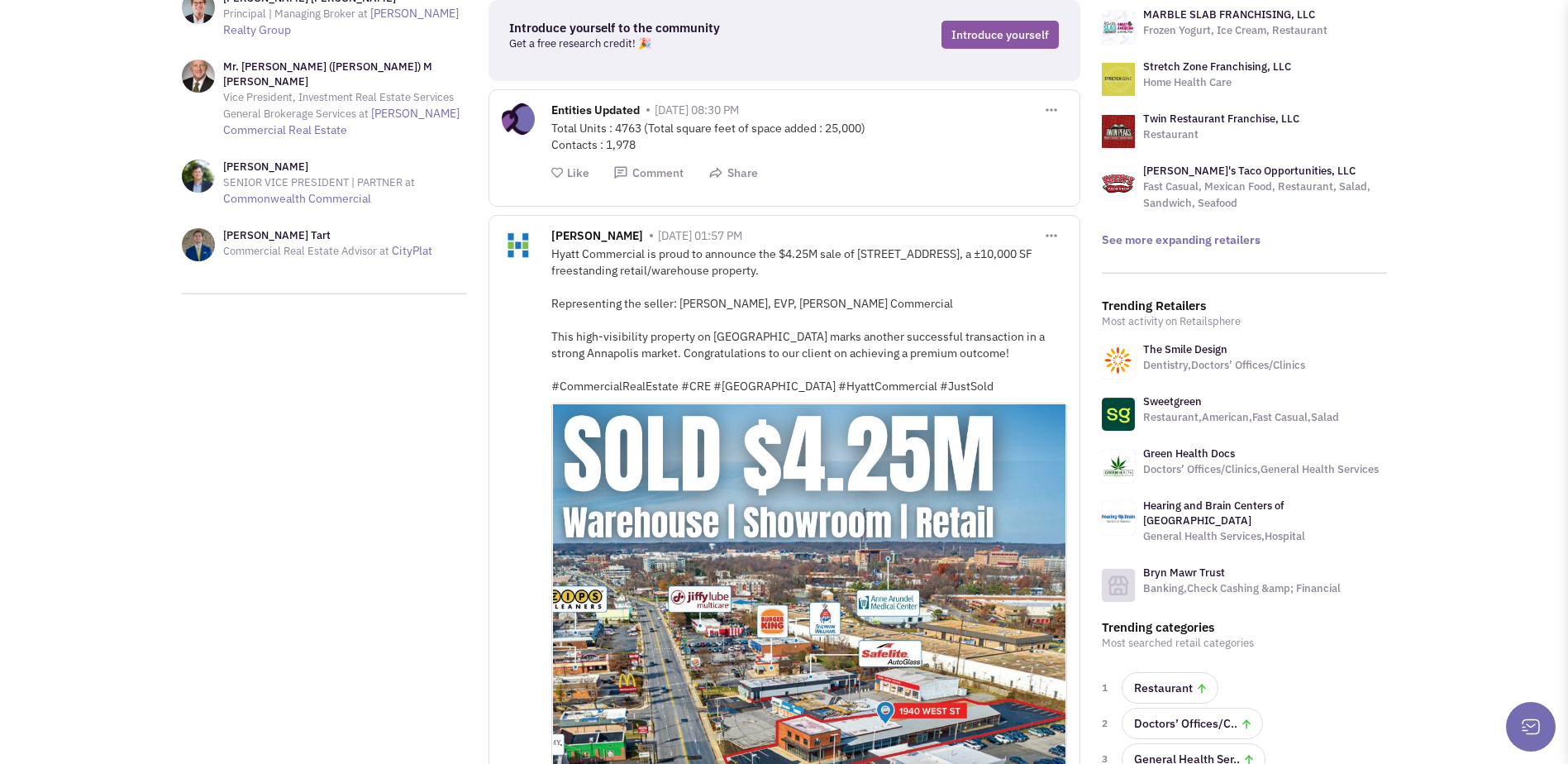
scroll to position [221, 0]
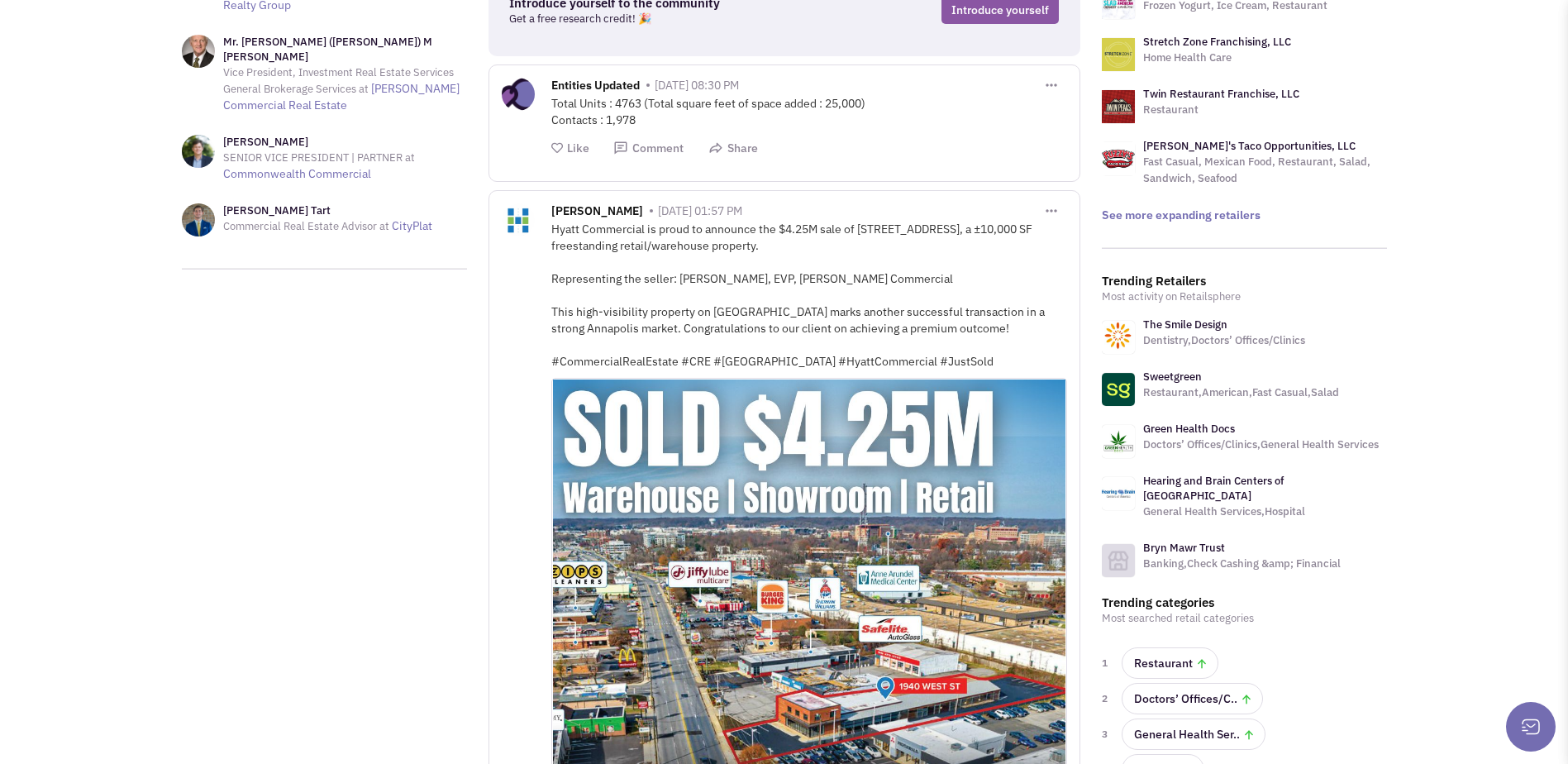
click at [1192, 425] on link "Green Health Docs" at bounding box center [1188, 428] width 92 height 14
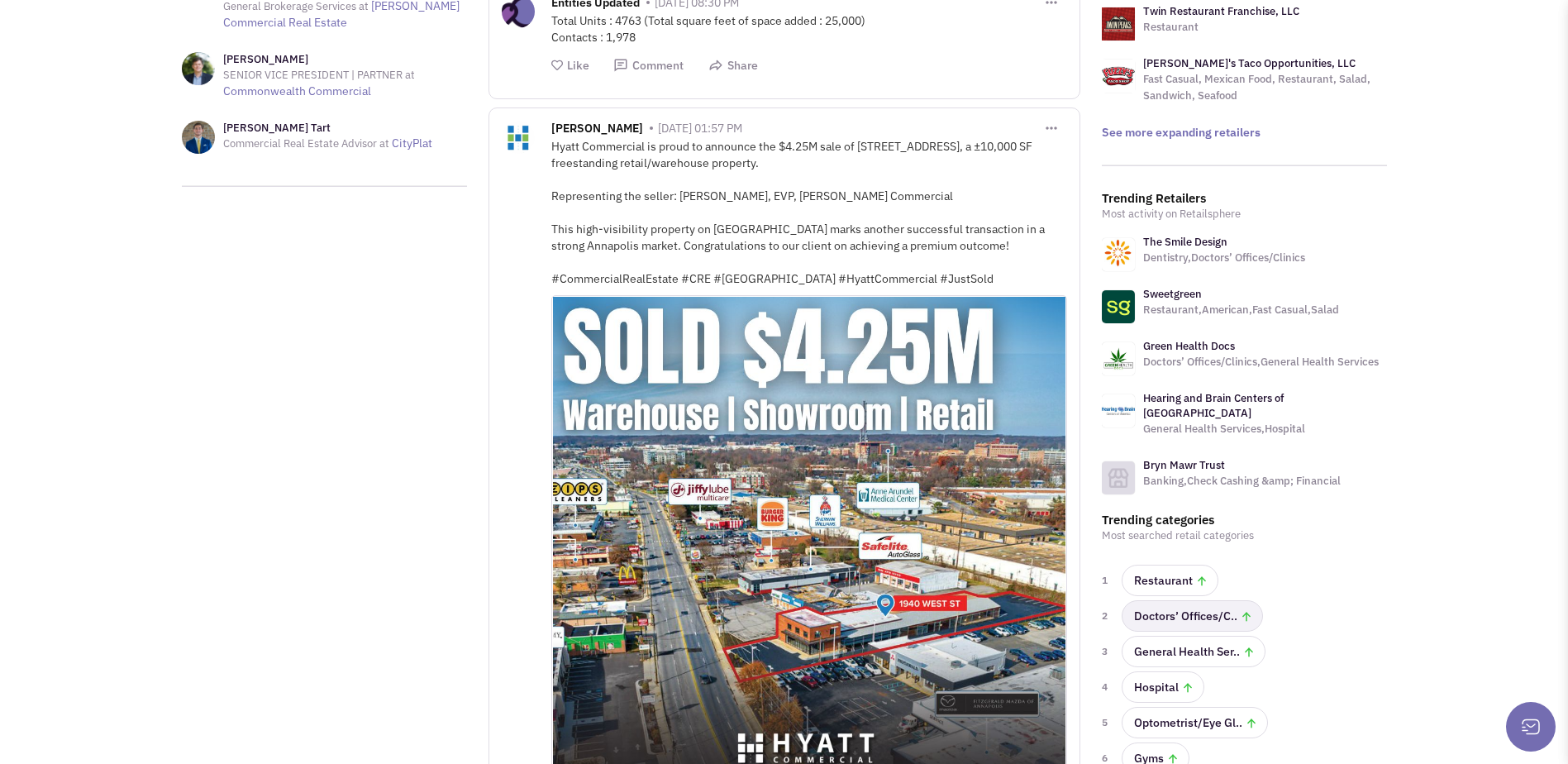
click at [1170, 600] on link "Doctors’ Offices/C.." at bounding box center [1191, 616] width 141 height 31
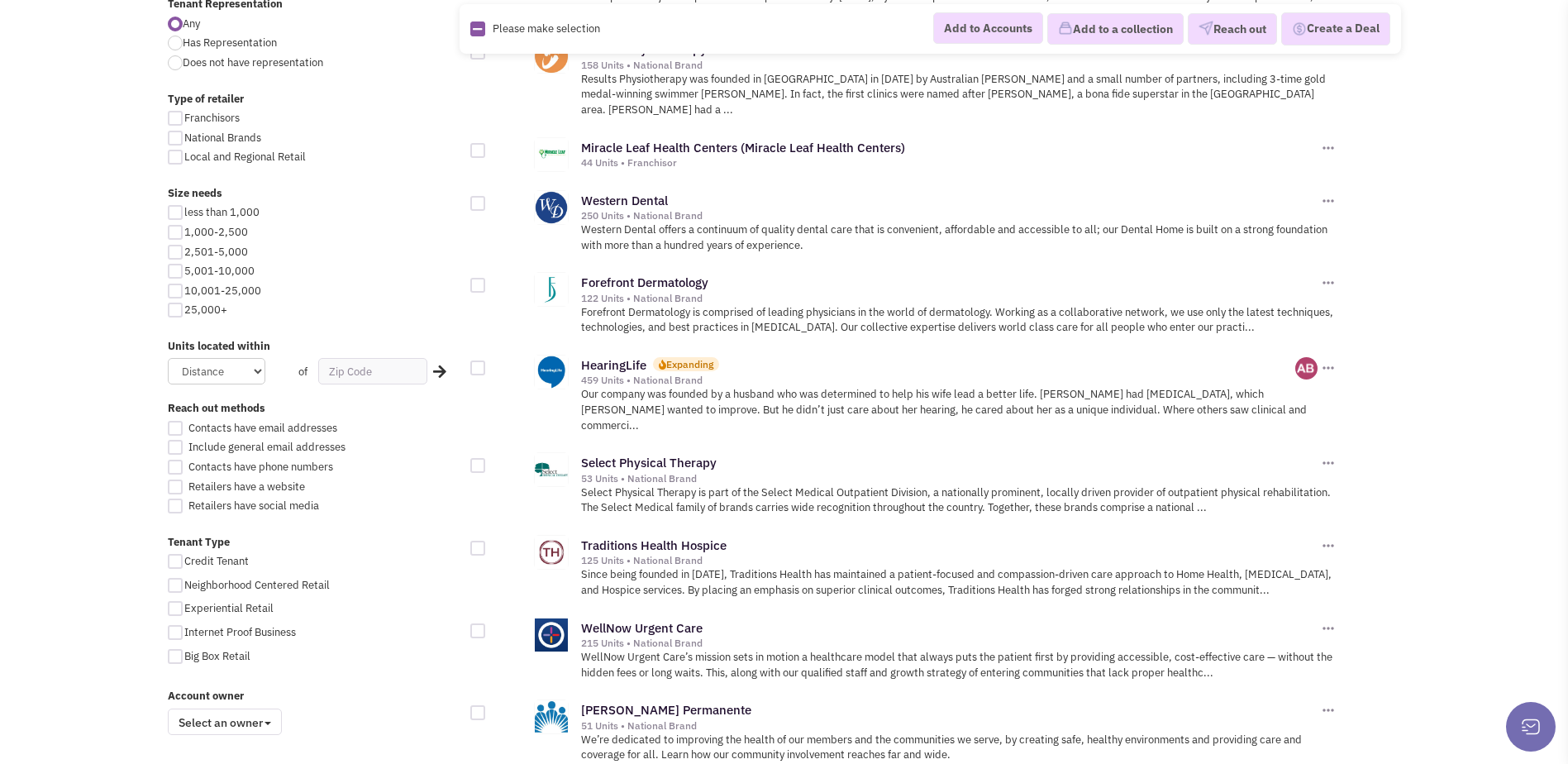
scroll to position [1157, 0]
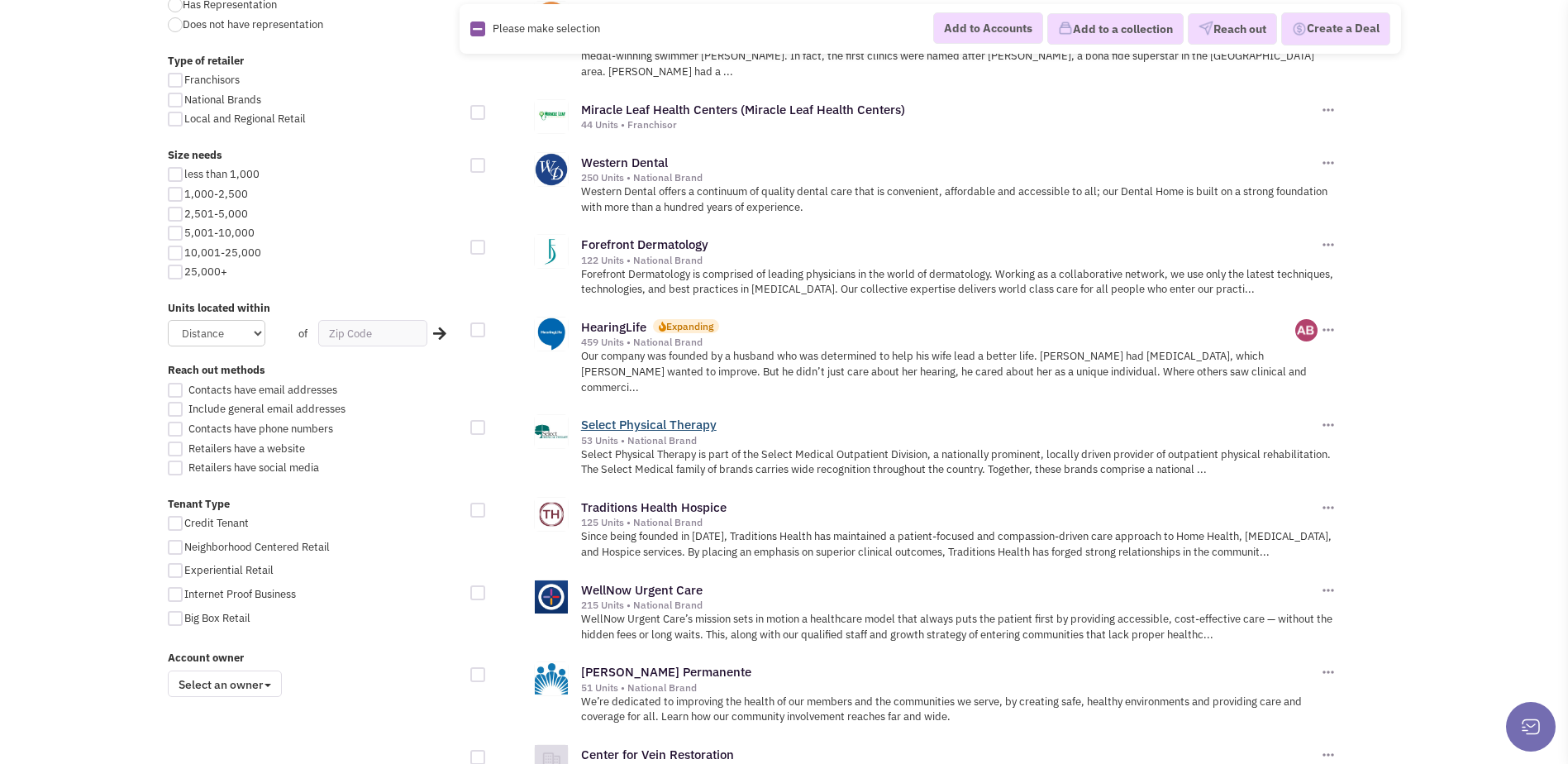
click at [684, 417] on link "Select Physical Therapy" at bounding box center [648, 424] width 136 height 16
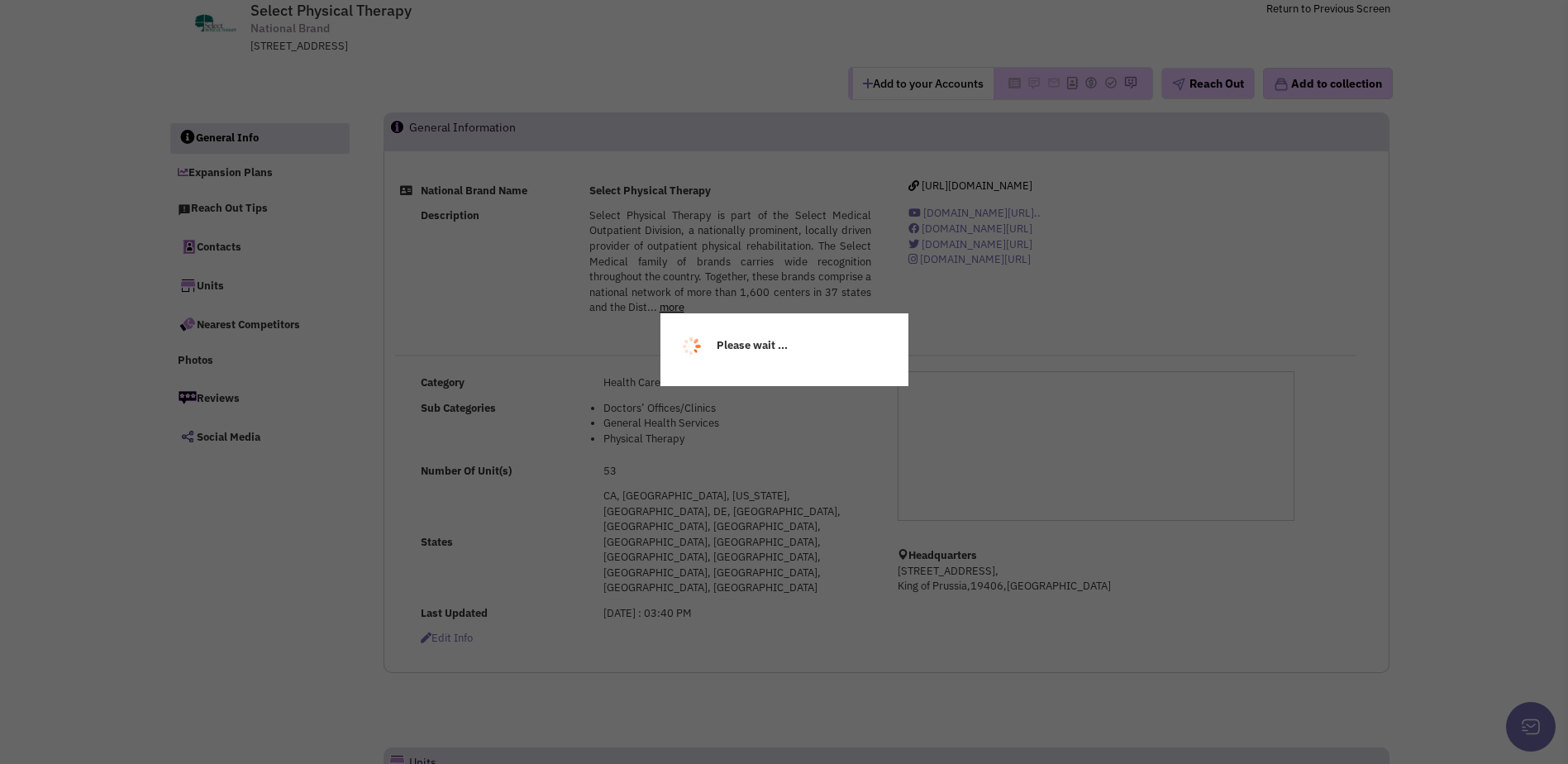
select select
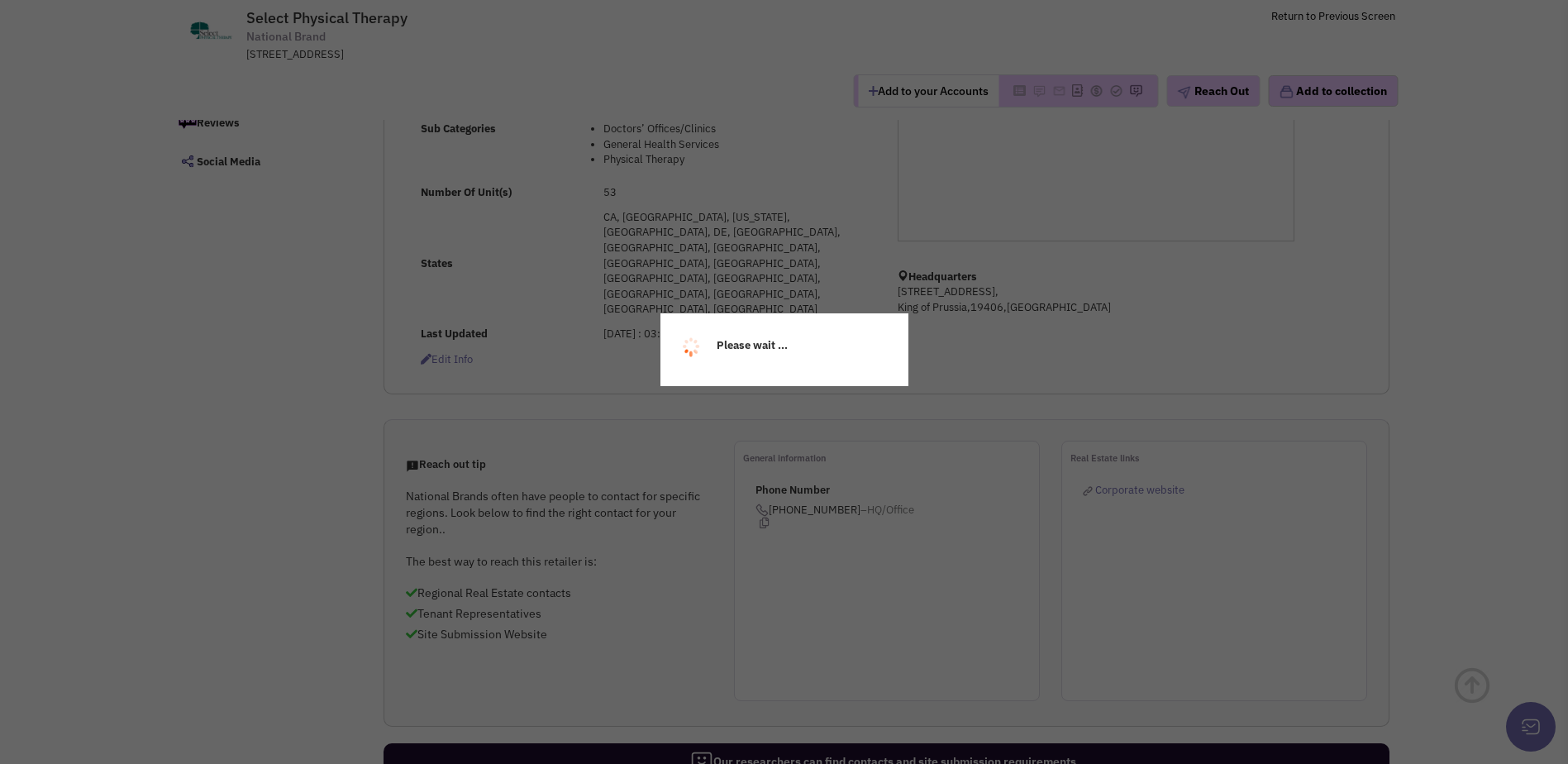
scroll to position [248, 0]
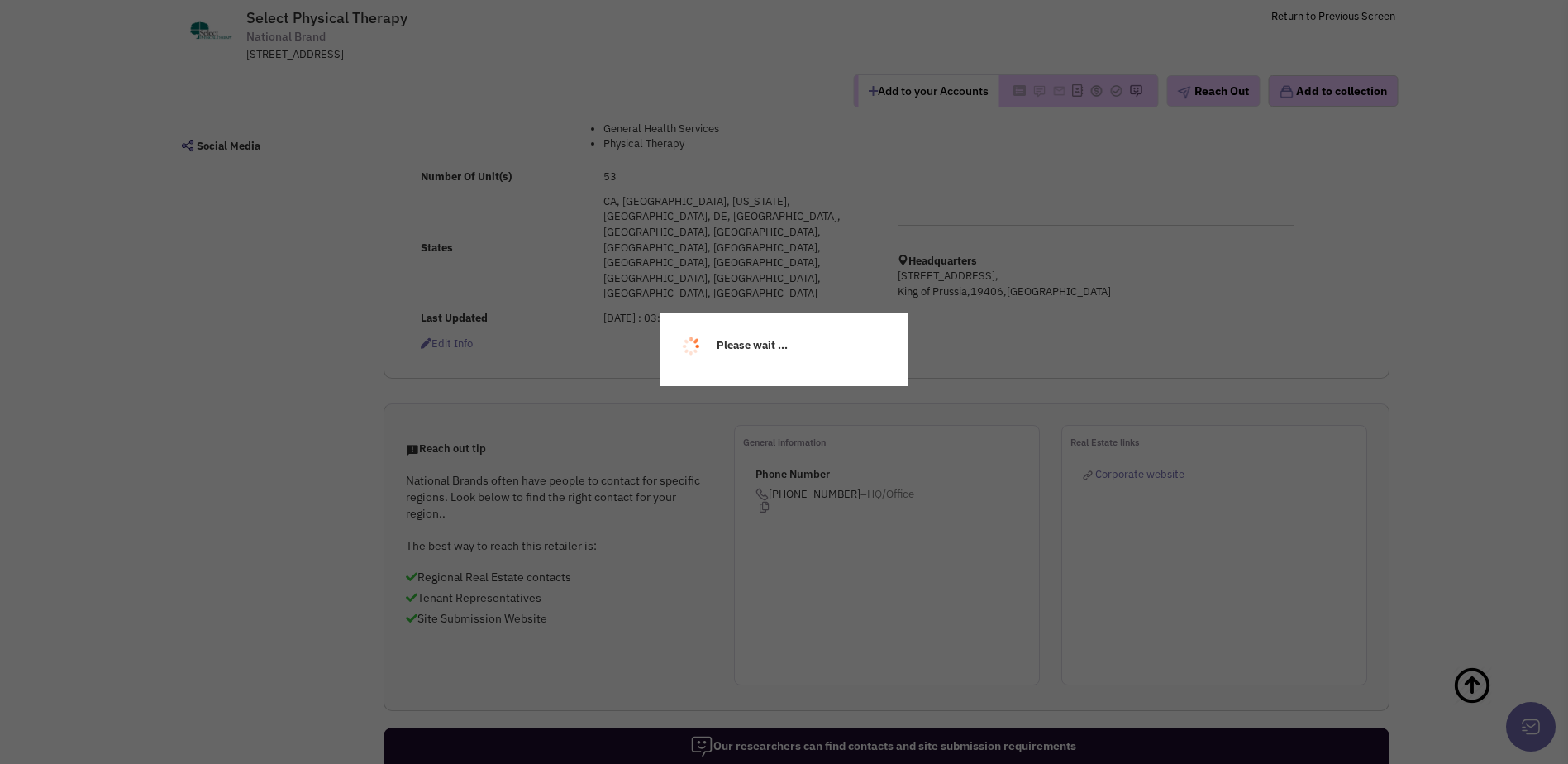
select select
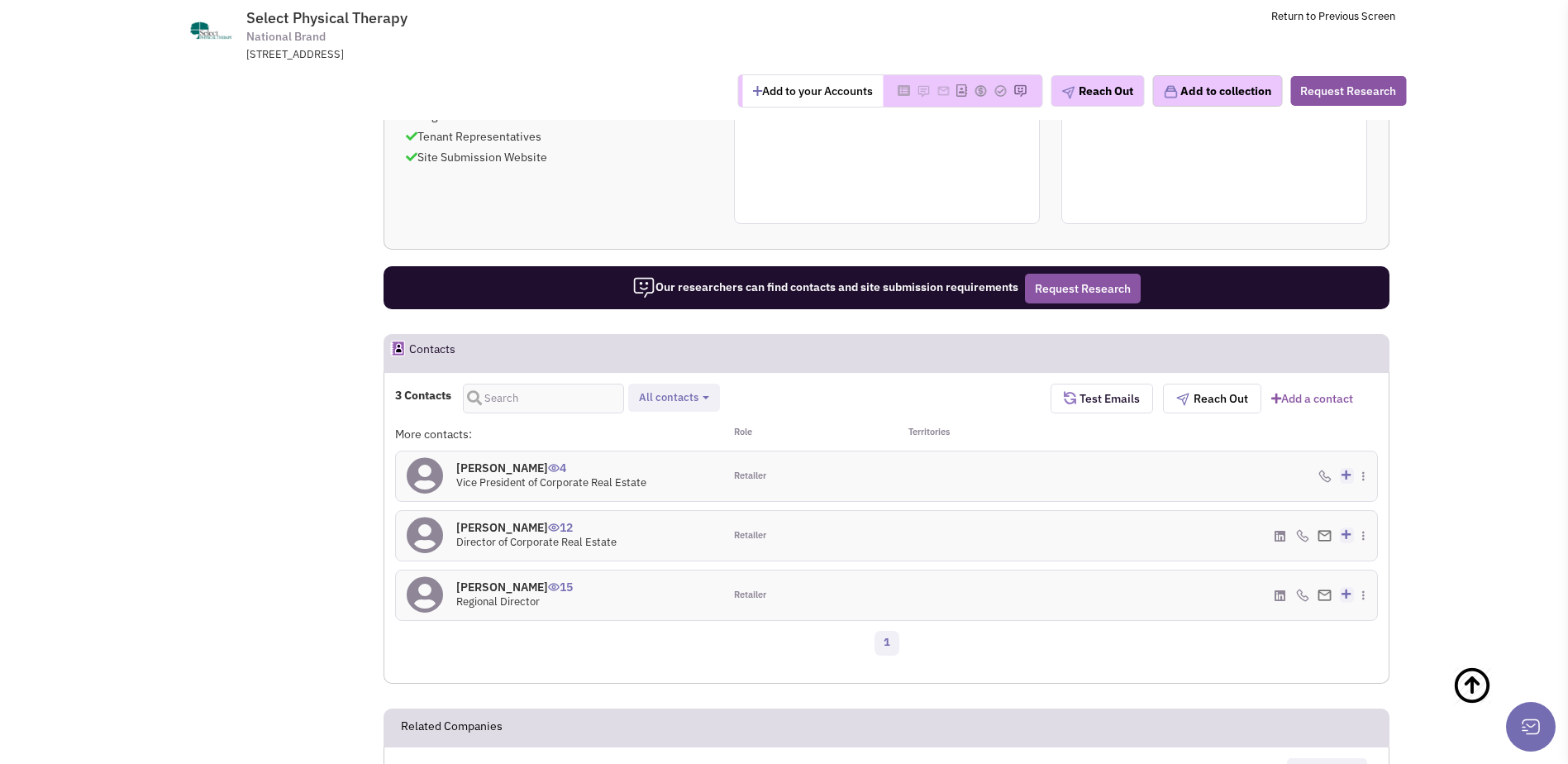
scroll to position [746, 0]
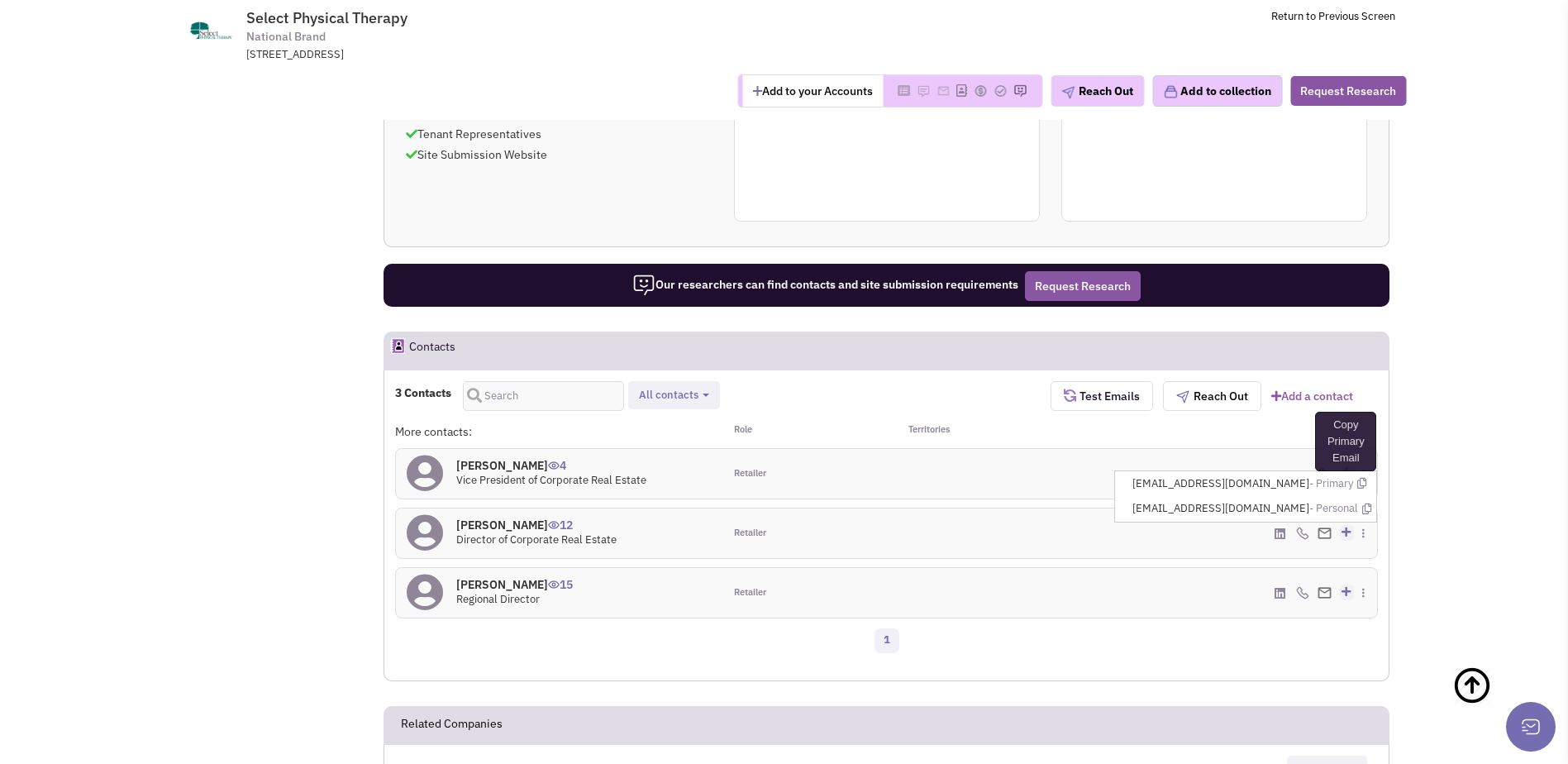
click at [1366, 478] on icon at bounding box center [1361, 483] width 9 height 11
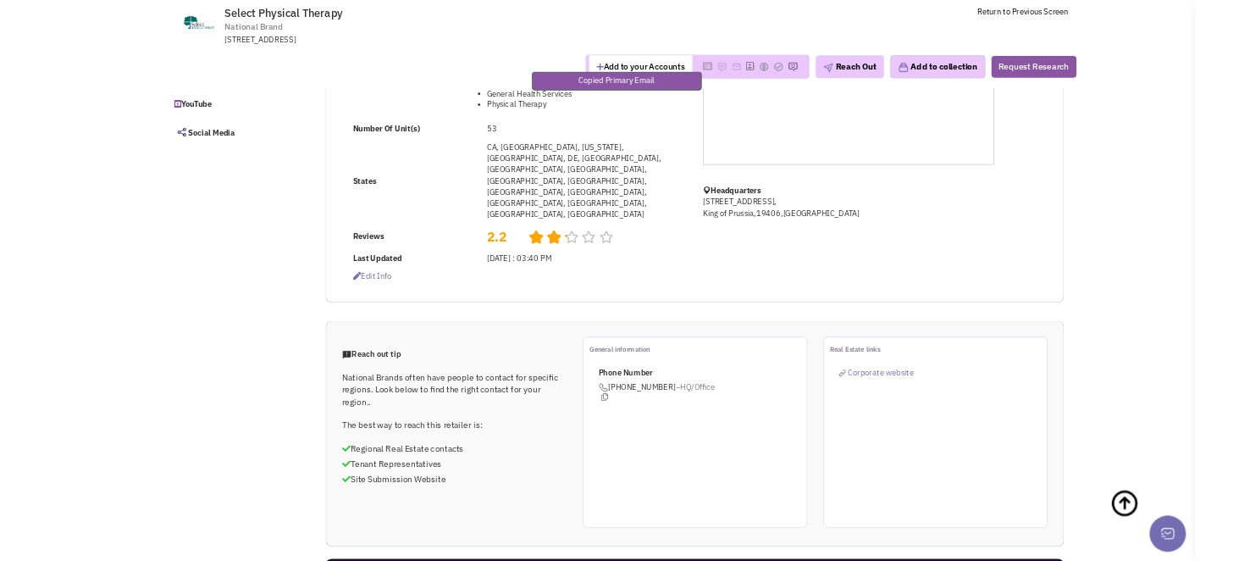
scroll to position [0, 0]
